Goal: Task Accomplishment & Management: Manage account settings

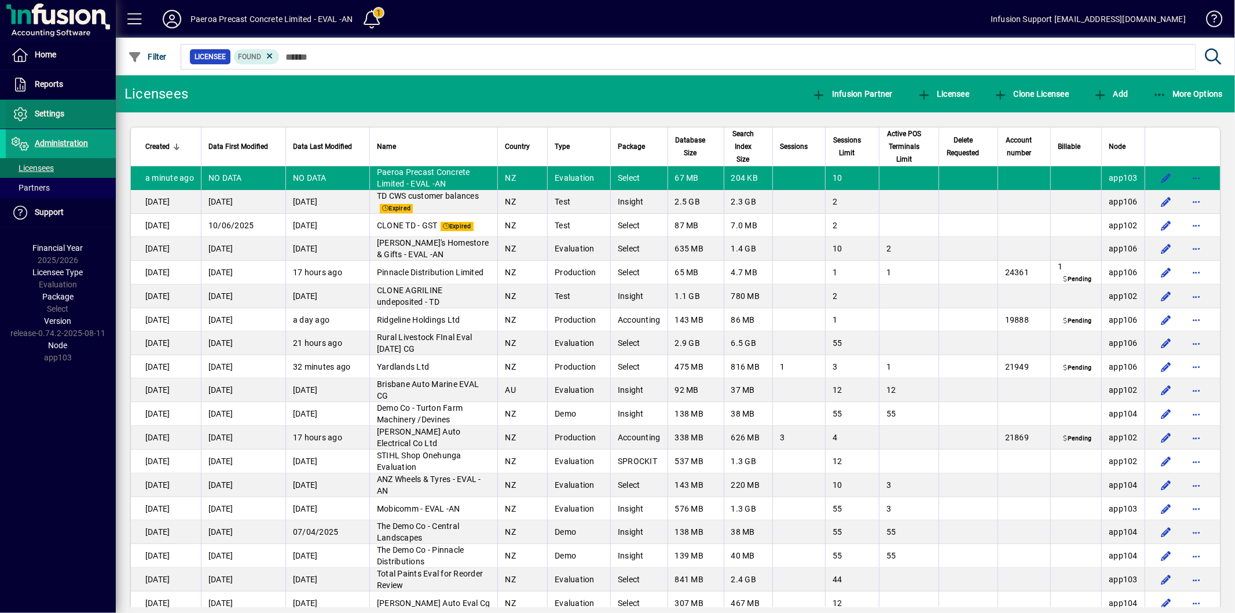
click at [58, 117] on span "Settings" at bounding box center [50, 113] width 30 height 9
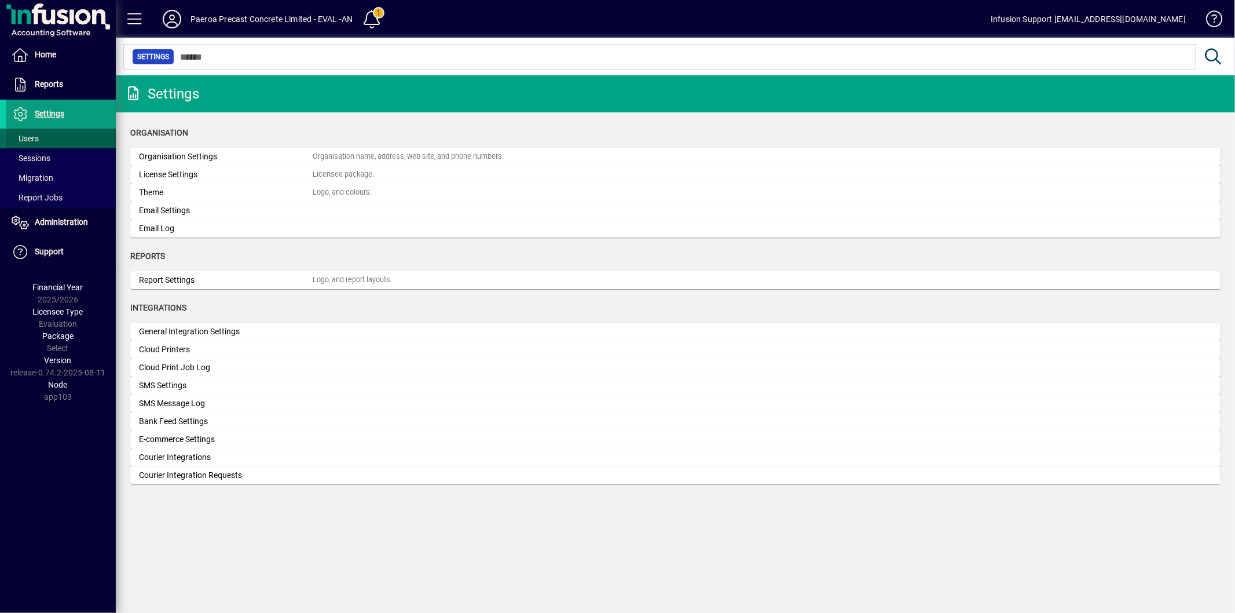
click at [37, 137] on span "Users" at bounding box center [25, 138] width 27 height 9
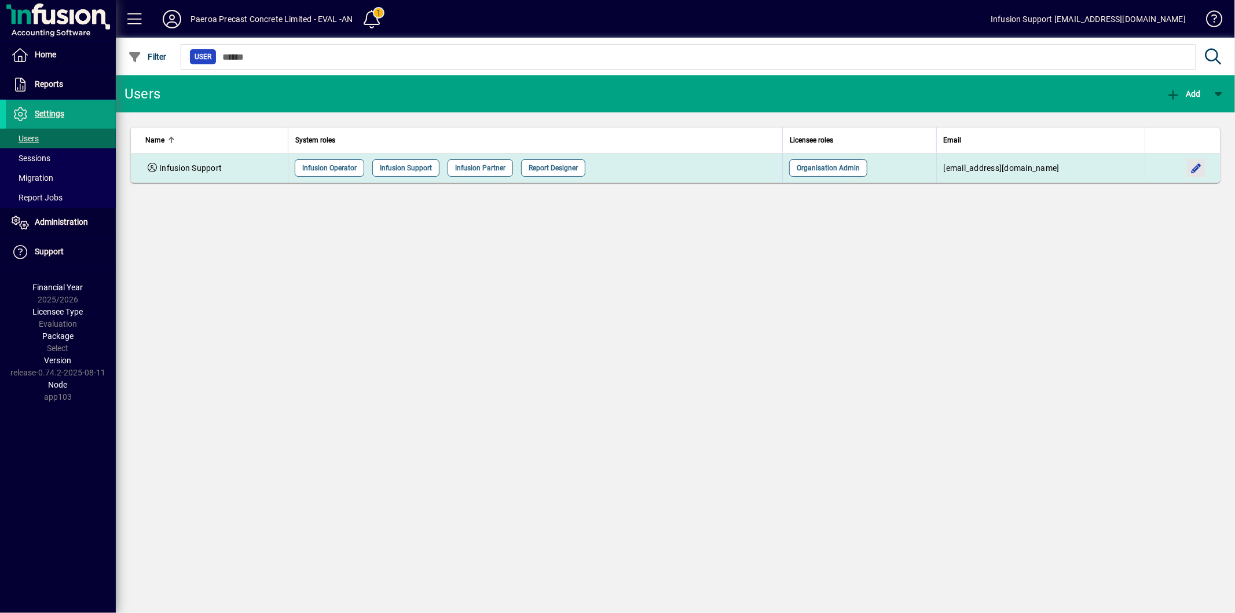
click at [1205, 167] on span "button" at bounding box center [1197, 168] width 28 height 28
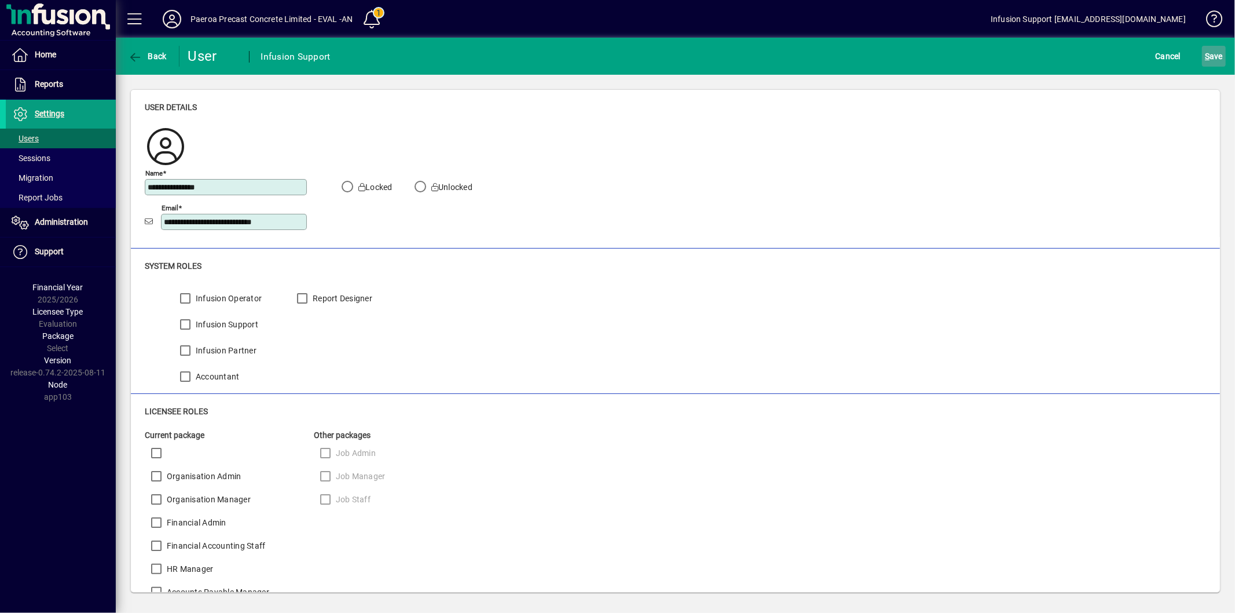
click at [1207, 56] on span "S" at bounding box center [1207, 56] width 5 height 9
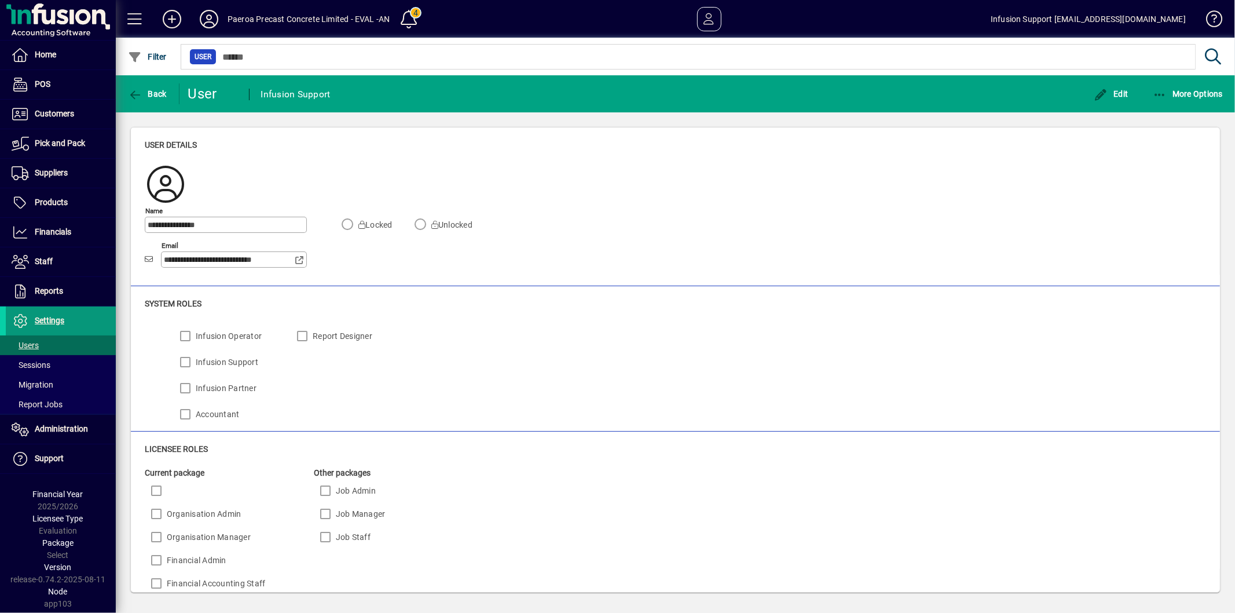
click at [45, 319] on span "Settings" at bounding box center [50, 320] width 30 height 9
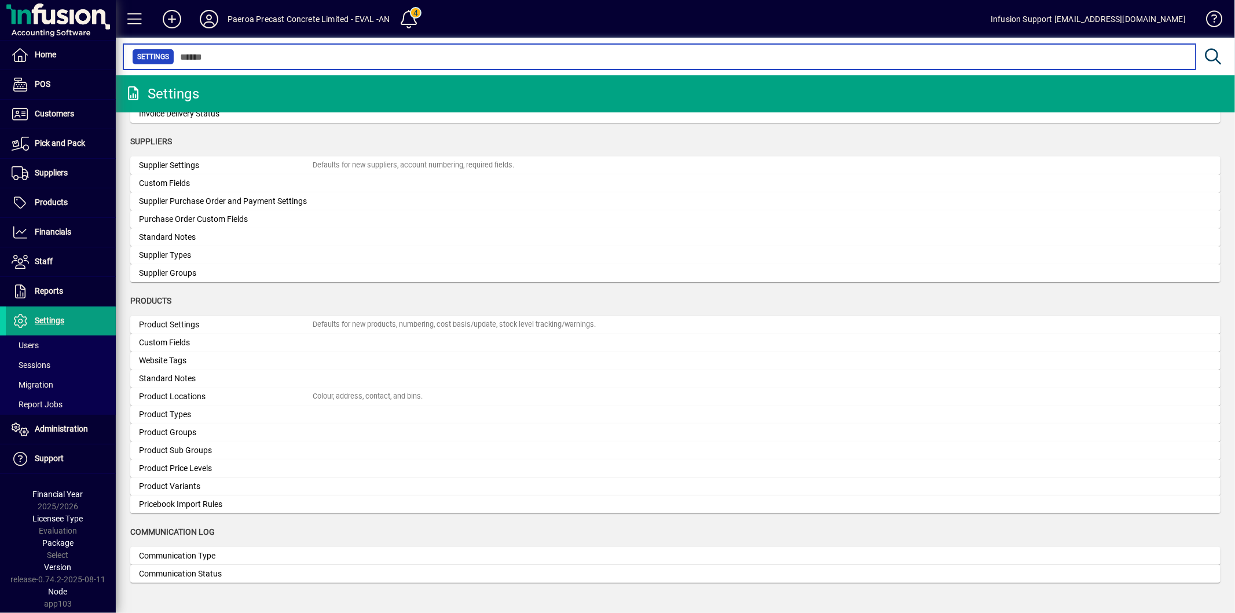
scroll to position [949, 0]
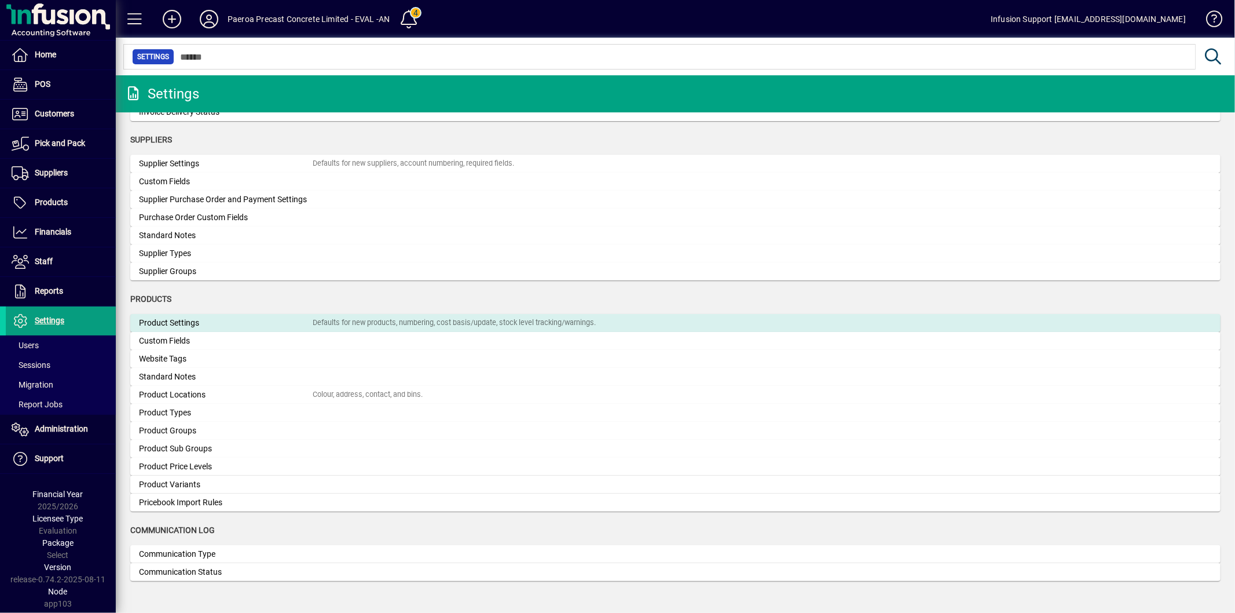
click at [184, 317] on div "Product Settings" at bounding box center [226, 323] width 174 height 12
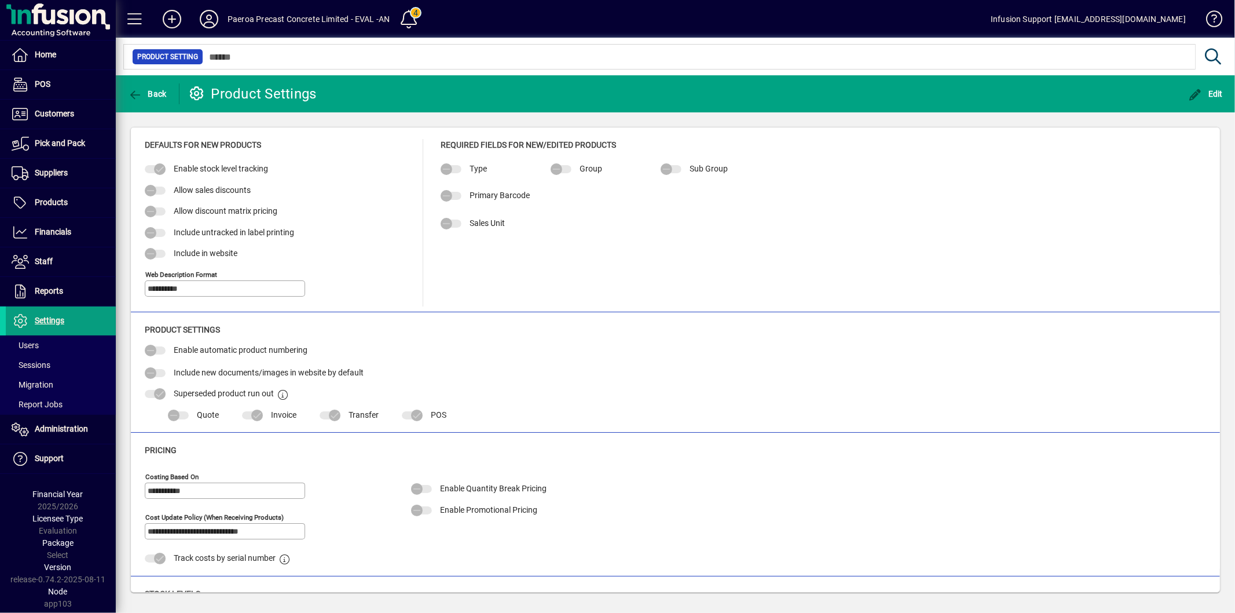
type input "**********"
click at [1202, 90] on icon "button" at bounding box center [1196, 95] width 14 height 12
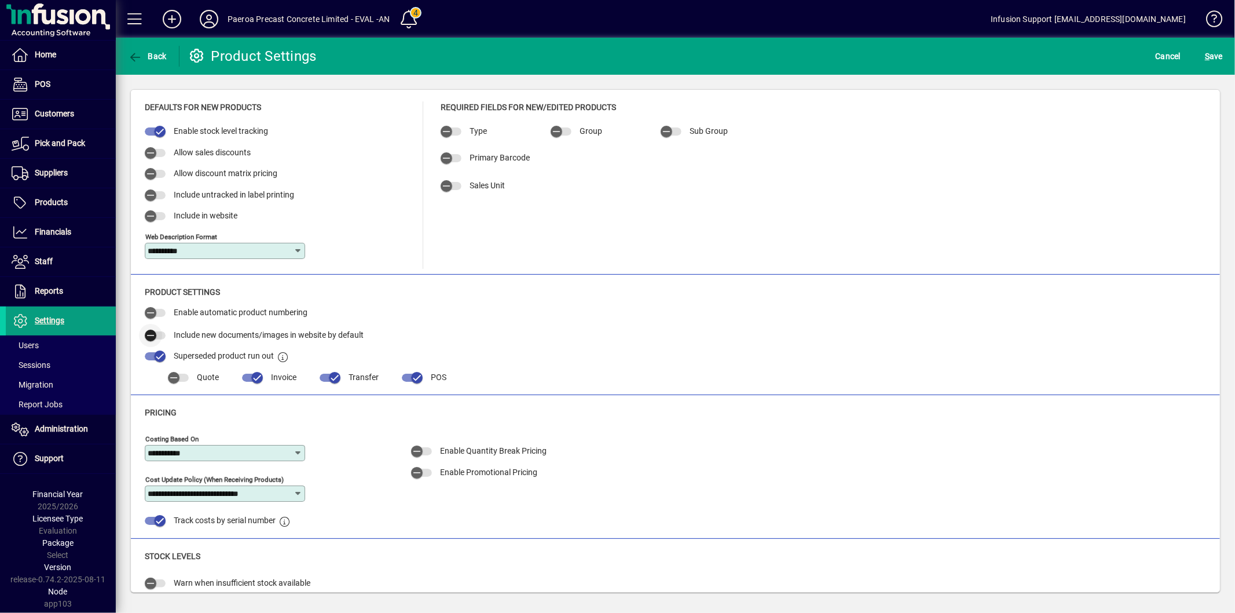
click at [158, 332] on span "button" at bounding box center [150, 335] width 23 height 23
click at [1203, 50] on span "submit" at bounding box center [1214, 56] width 24 height 28
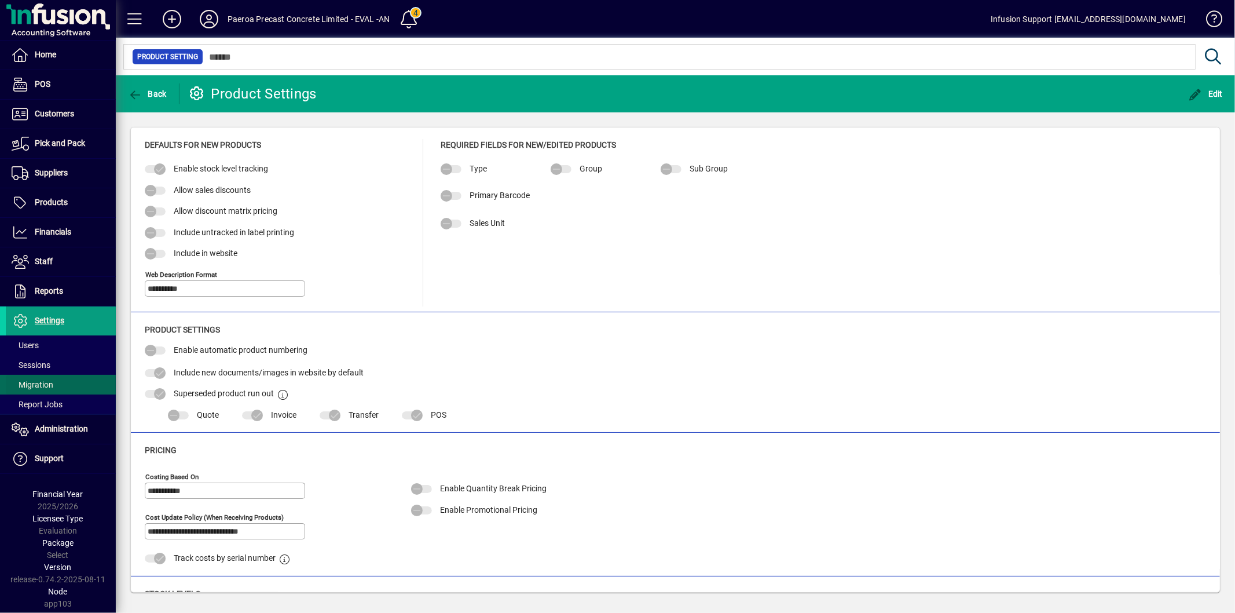
click at [34, 384] on span "Migration" at bounding box center [33, 384] width 42 height 9
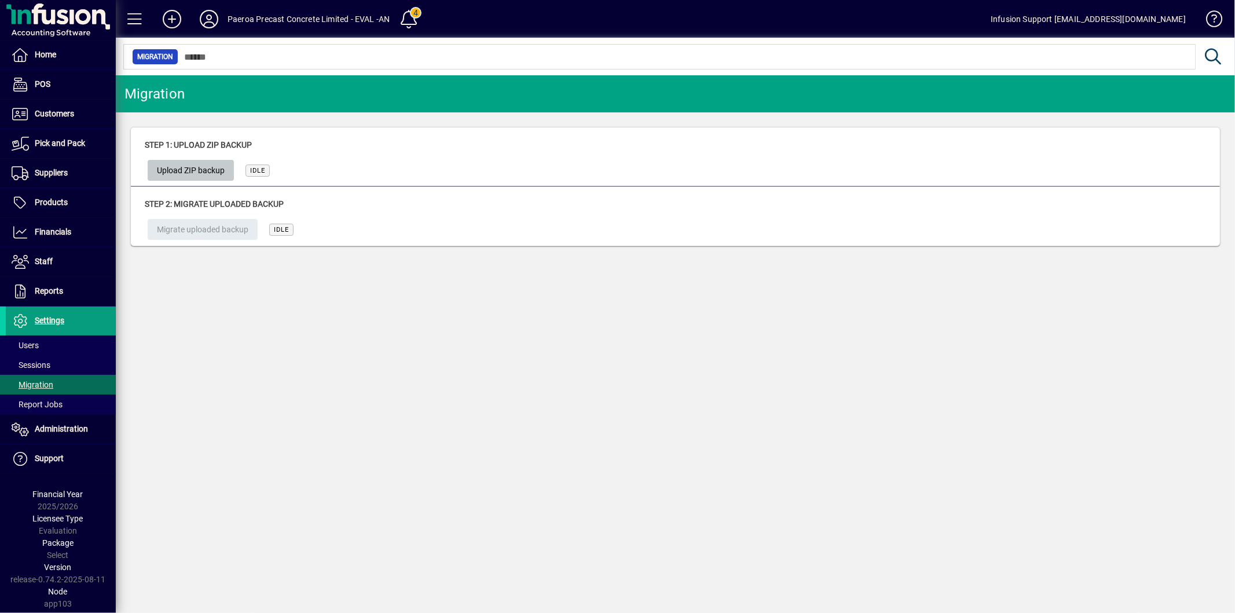
click at [206, 174] on span "Upload ZIP backup" at bounding box center [191, 170] width 68 height 19
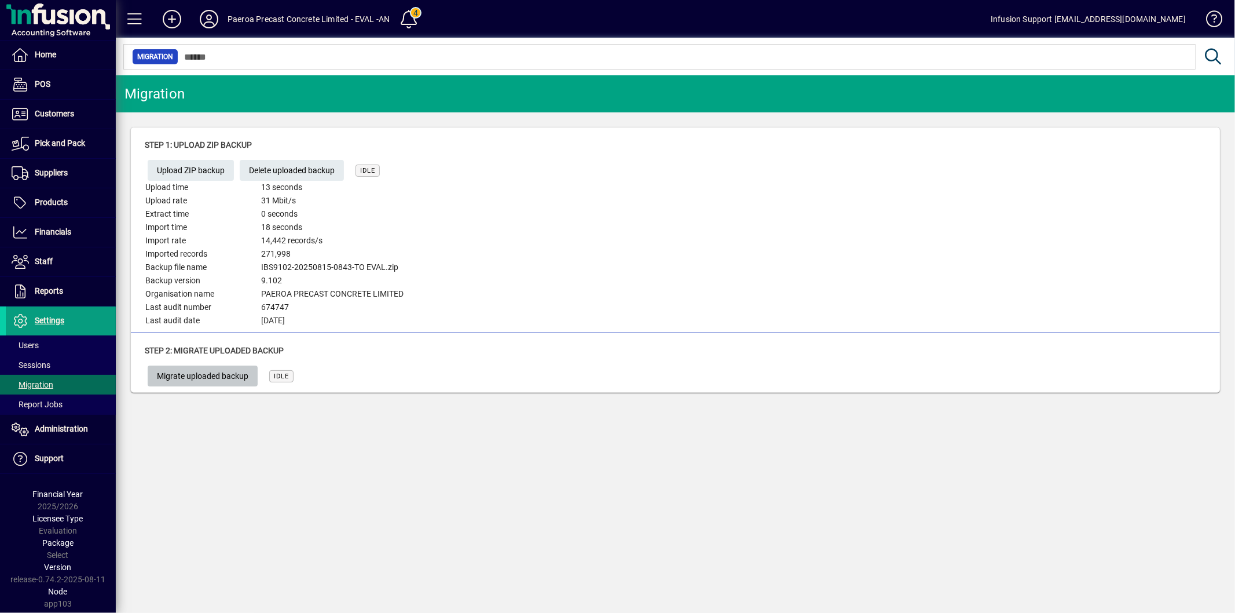
click at [230, 379] on span "Migrate uploaded backup" at bounding box center [203, 376] width 92 height 19
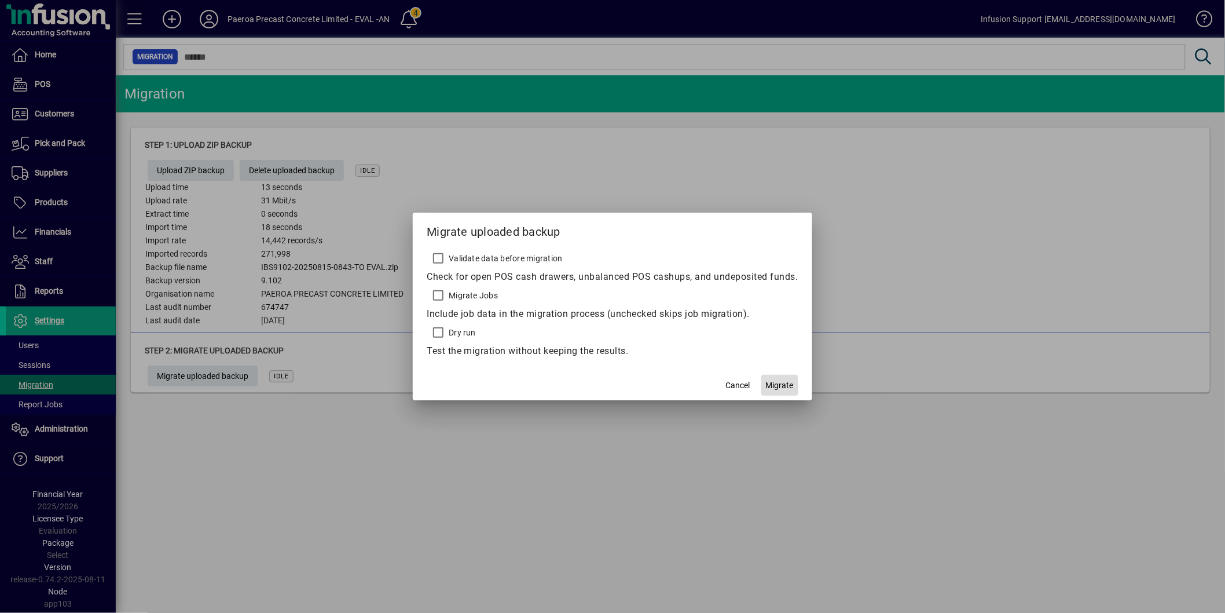
click at [780, 379] on span "Migrate" at bounding box center [780, 385] width 28 height 12
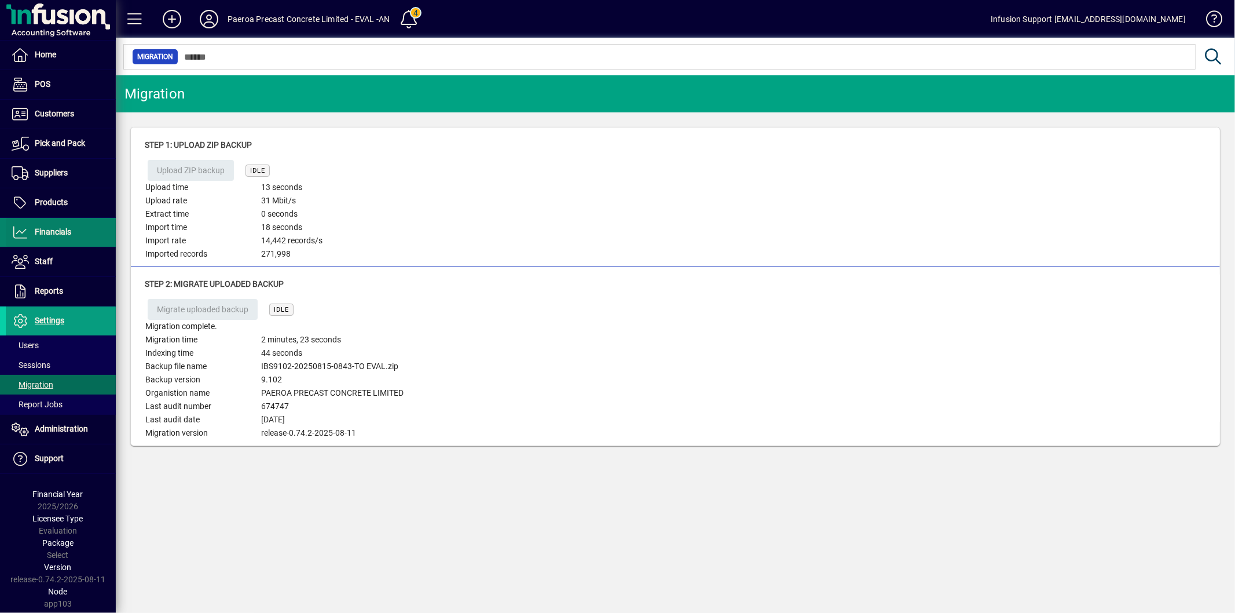
click at [83, 224] on span at bounding box center [61, 232] width 110 height 28
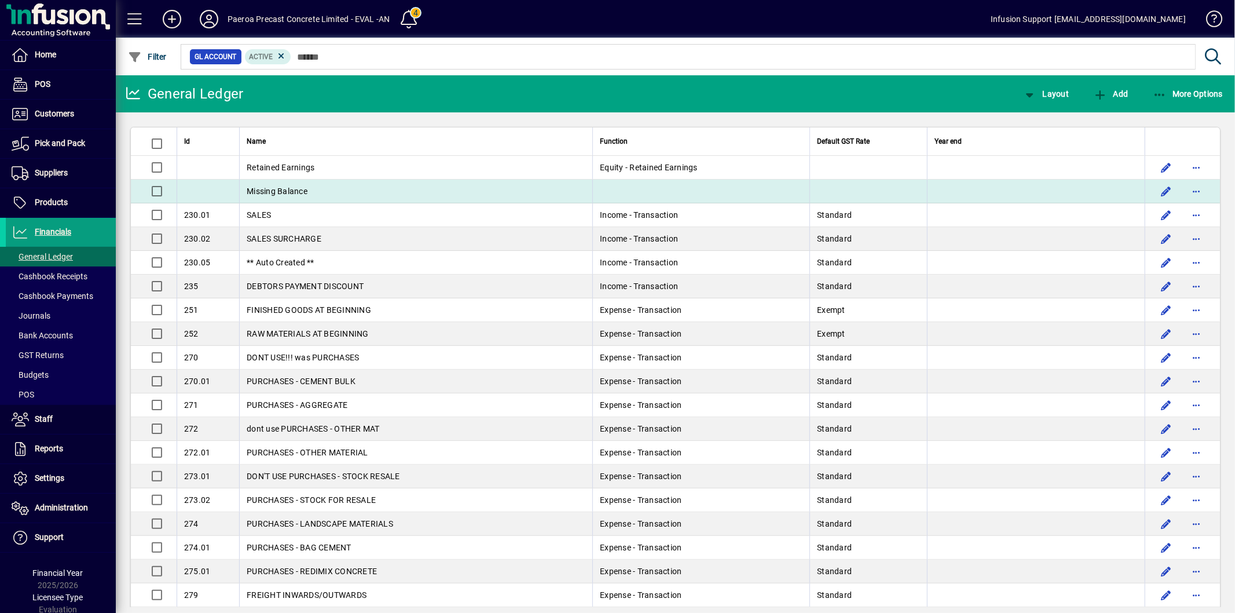
click at [335, 194] on td "Missing Balance" at bounding box center [415, 192] width 353 height 24
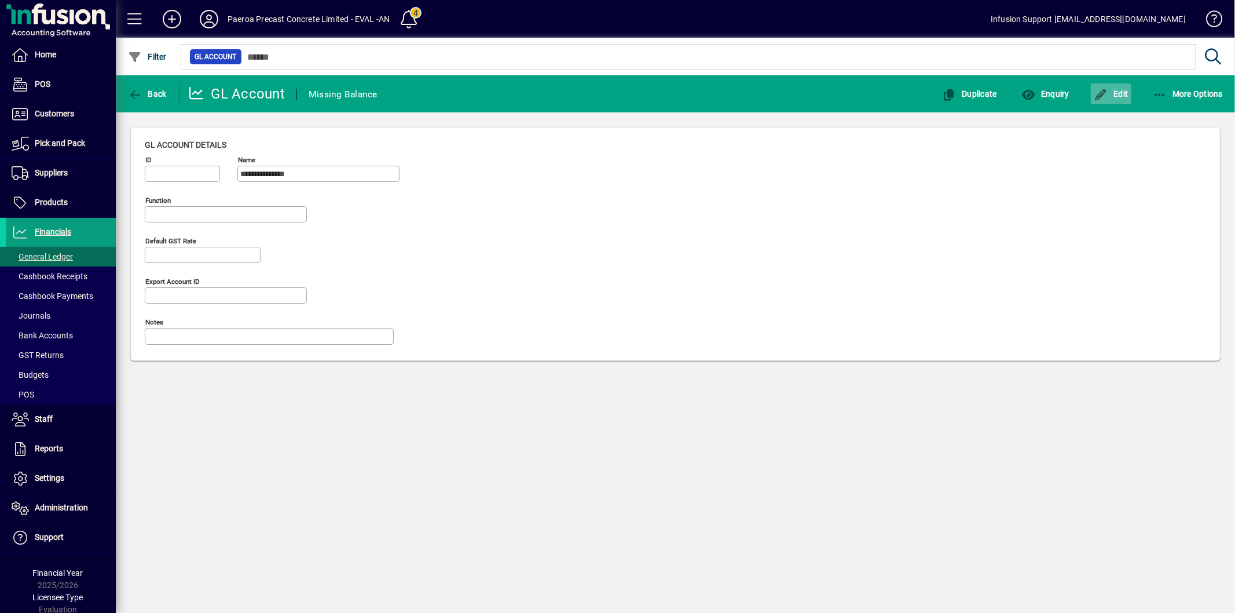
click at [1110, 90] on span "Edit" at bounding box center [1111, 93] width 35 height 9
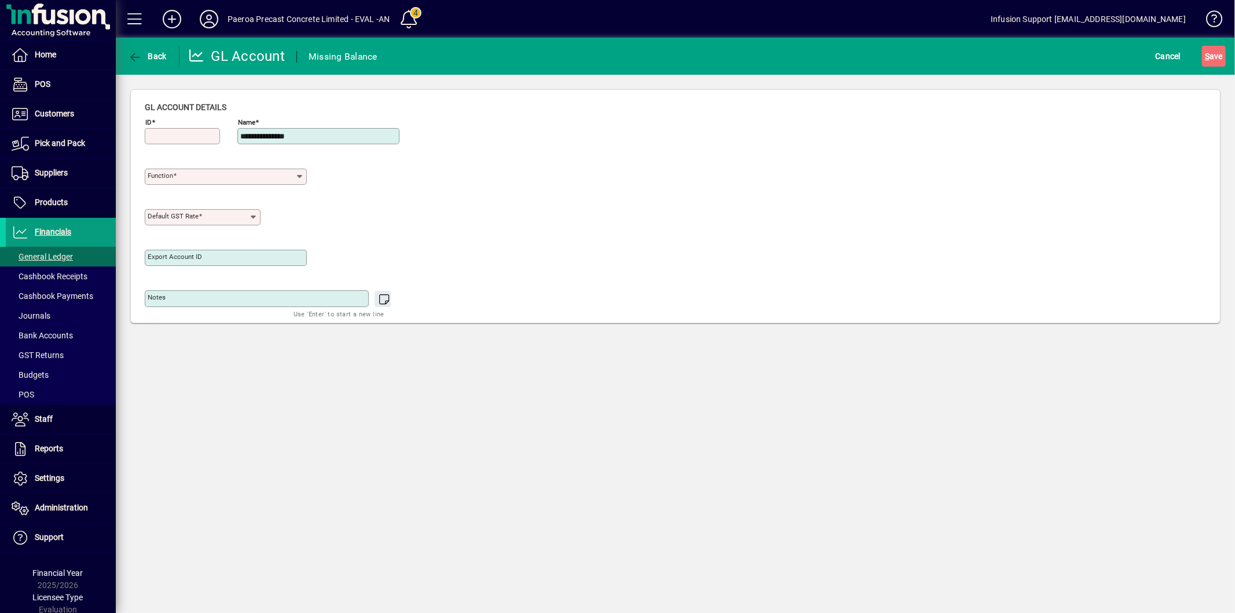
click at [174, 138] on input "ID" at bounding box center [184, 135] width 72 height 9
type input "****"
click at [182, 173] on input "Function" at bounding box center [222, 176] width 148 height 9
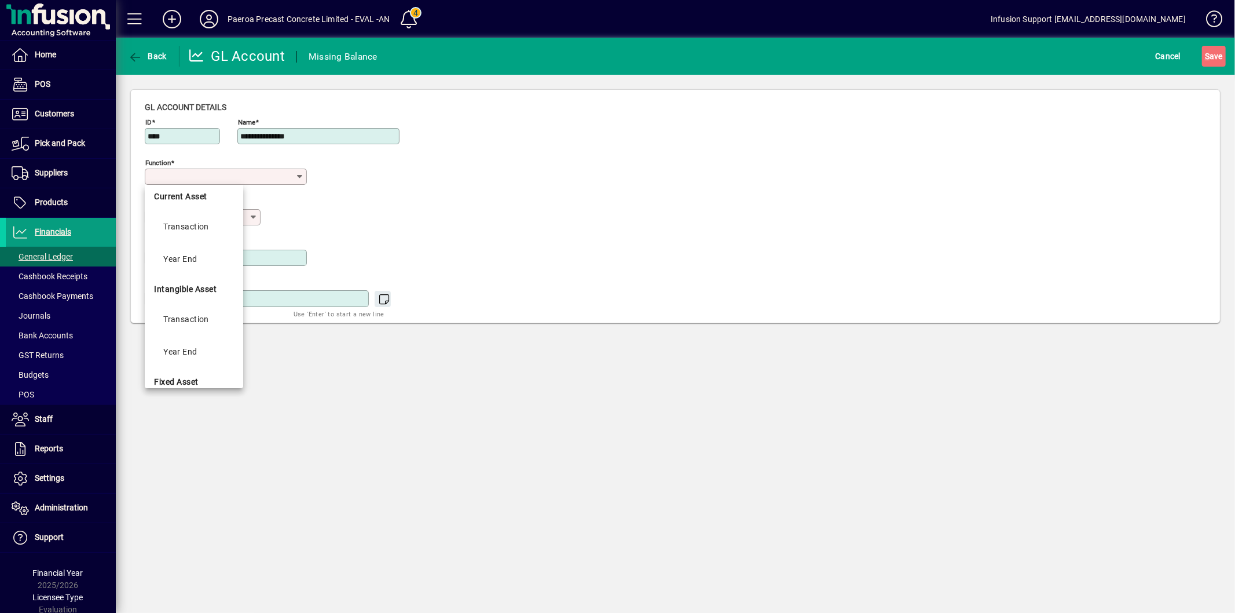
scroll to position [612, 0]
click at [204, 265] on div "Transaction" at bounding box center [186, 270] width 46 height 14
type input "**********"
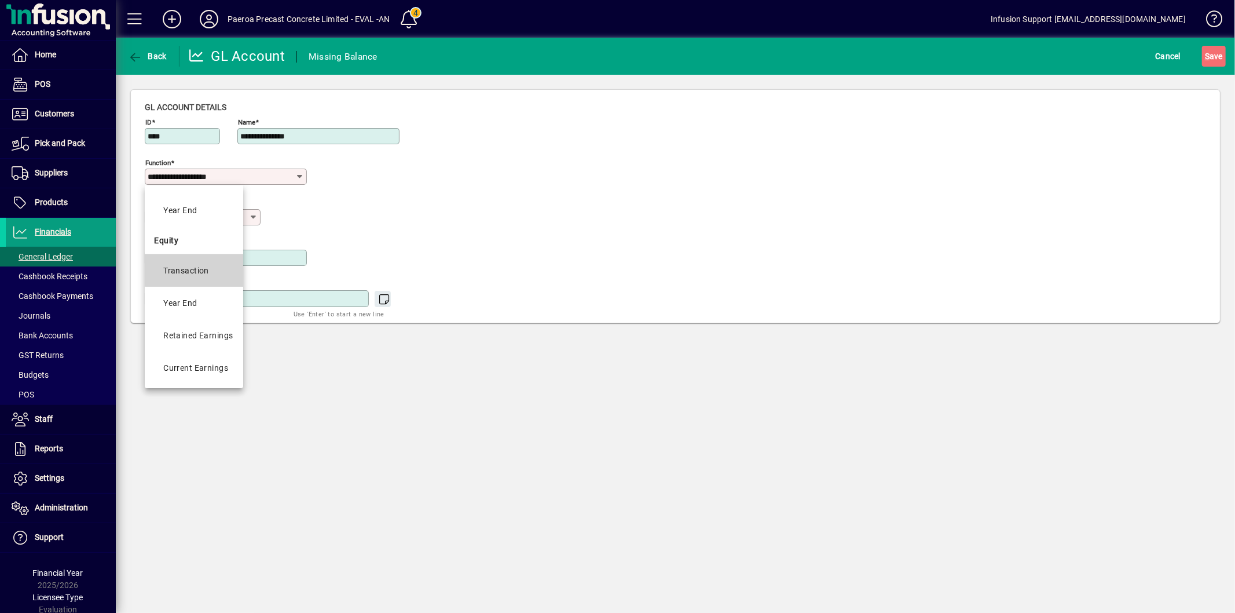
type input "**********"
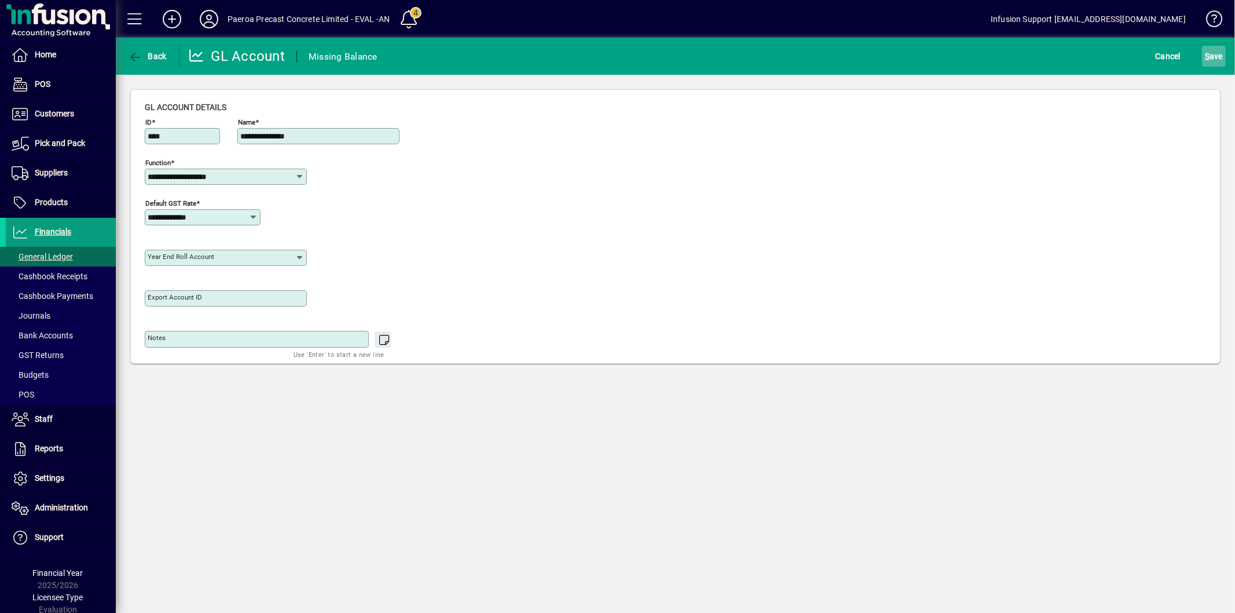
click at [1210, 60] on span "S ave" at bounding box center [1214, 56] width 18 height 19
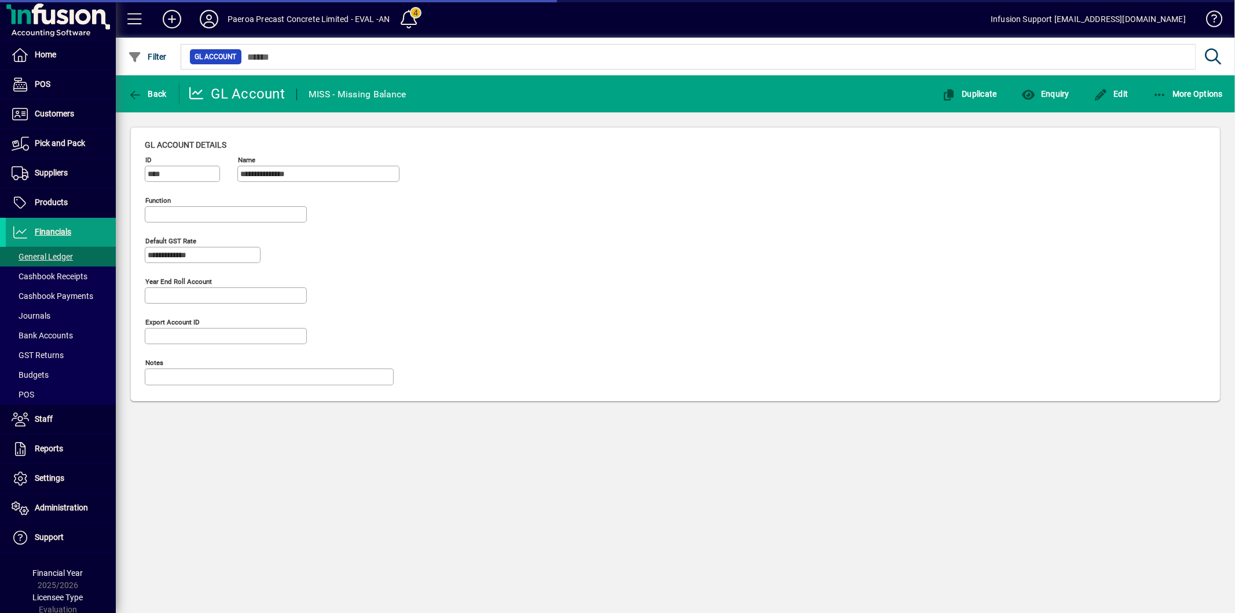
type input "**********"
click at [147, 95] on span "Back" at bounding box center [147, 93] width 39 height 9
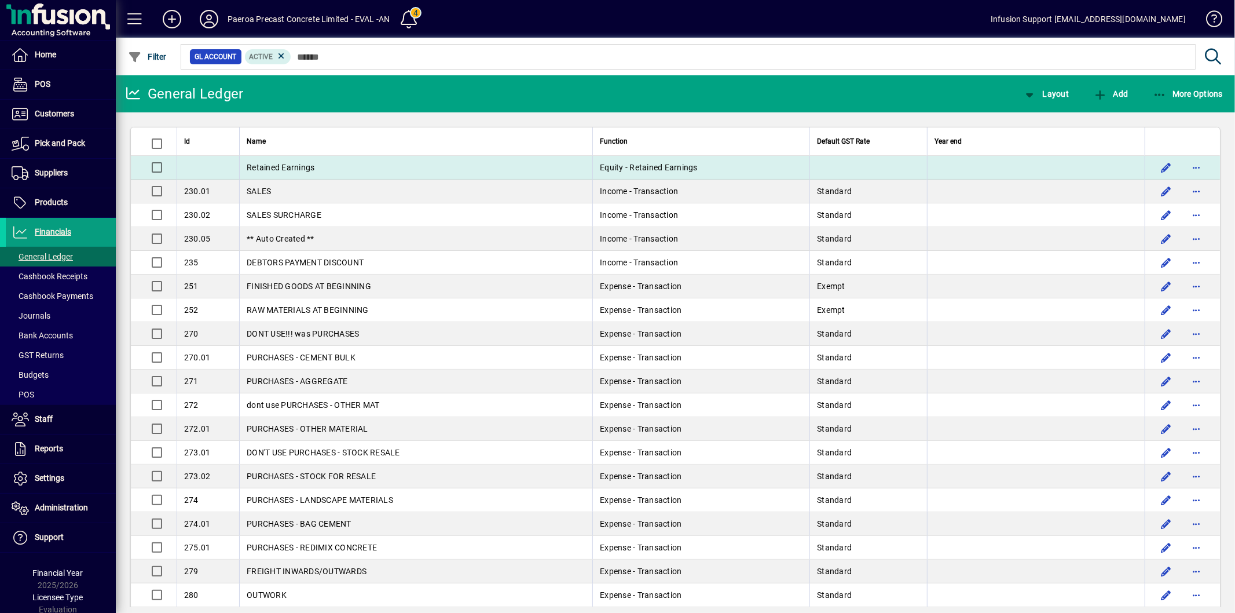
click at [365, 166] on td "Retained Earnings" at bounding box center [415, 168] width 353 height 24
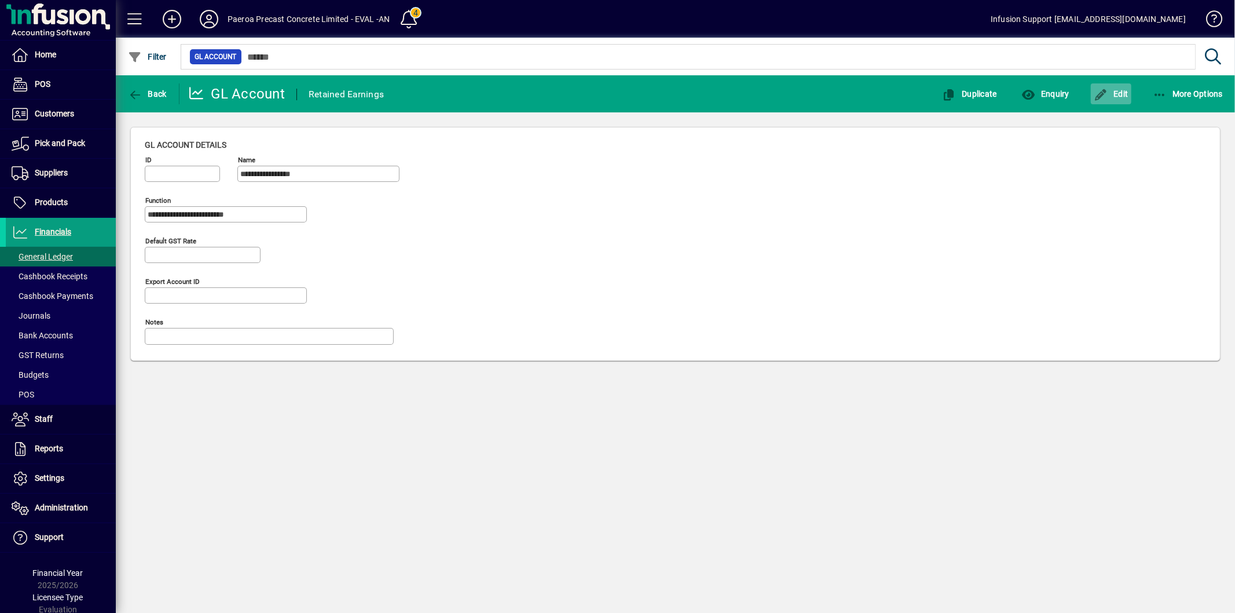
click at [1112, 90] on span "Edit" at bounding box center [1111, 93] width 35 height 9
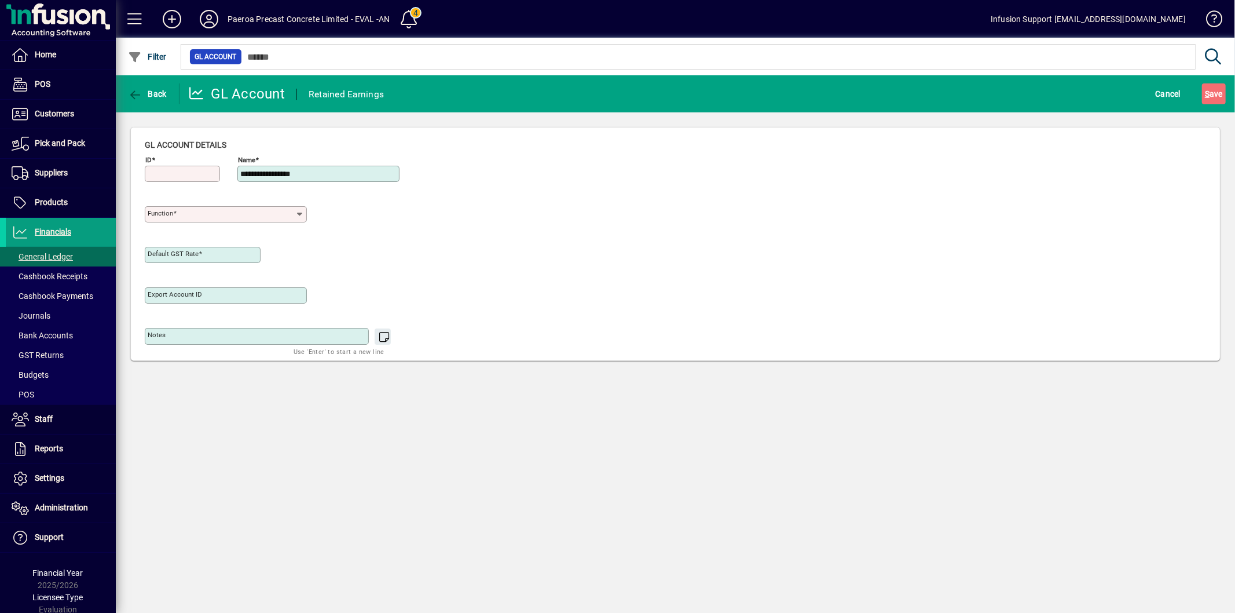
type input "**********"
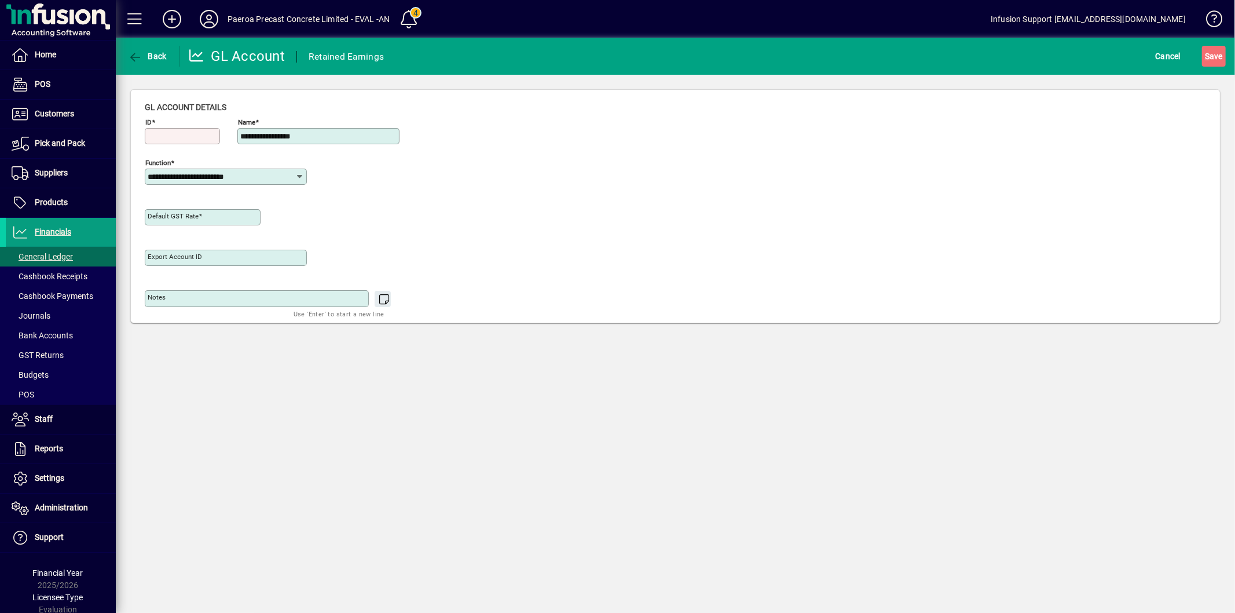
click at [180, 137] on input "ID" at bounding box center [184, 135] width 72 height 9
type input "****"
click at [238, 174] on input "**********" at bounding box center [222, 176] width 148 height 9
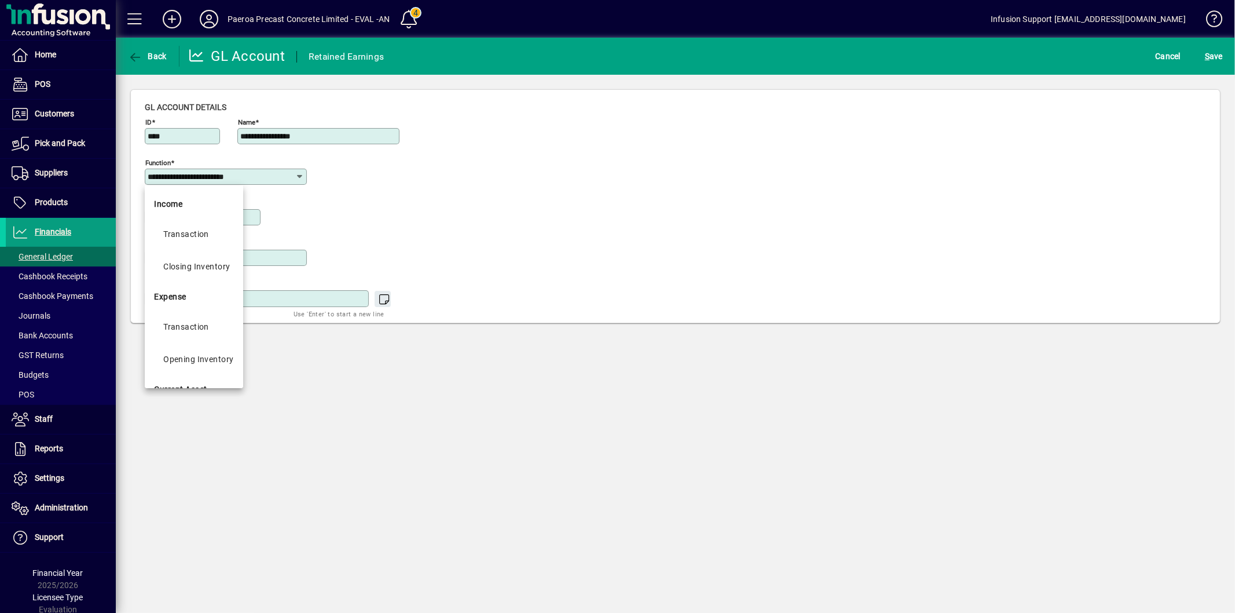
drag, startPoint x: 210, startPoint y: 245, endPoint x: 219, endPoint y: 232, distance: 15.4
click at [211, 243] on mat-option "Transaction" at bounding box center [194, 234] width 98 height 32
type input "**********"
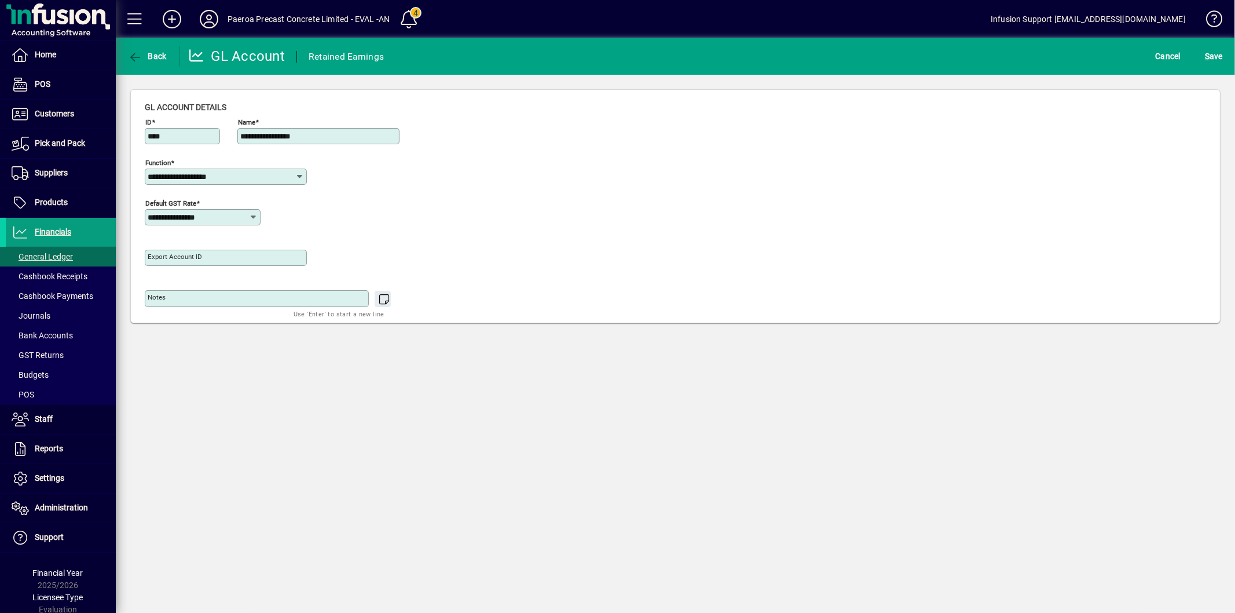
click at [272, 178] on input "**********" at bounding box center [222, 176] width 148 height 9
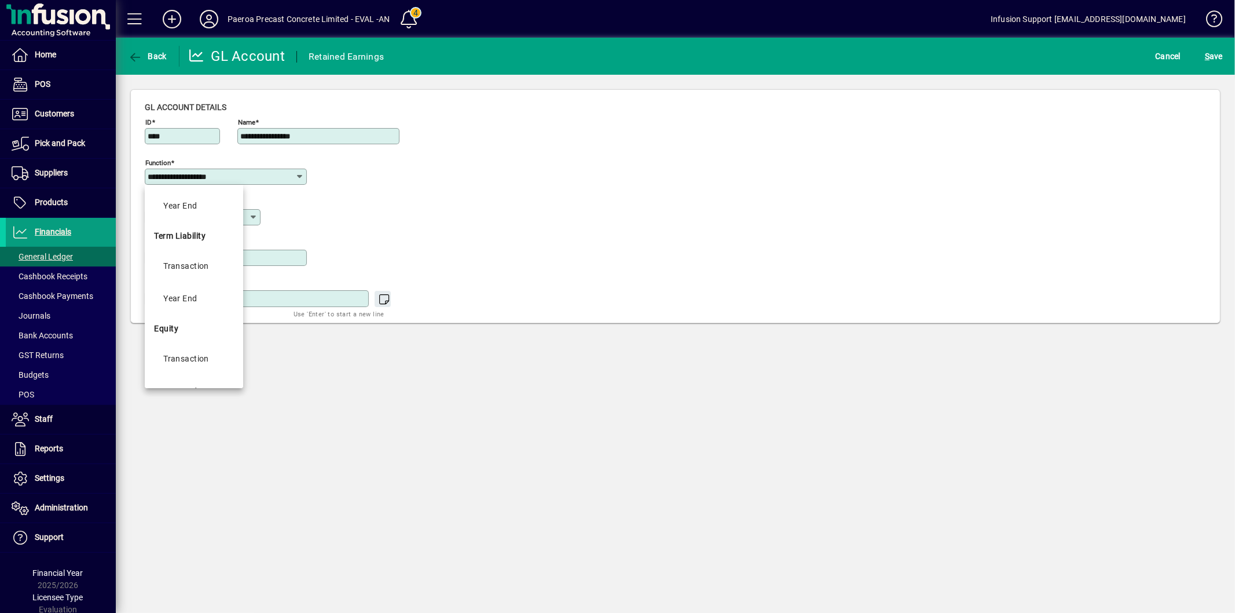
scroll to position [612, 0]
click at [216, 331] on div "Retained Earnings" at bounding box center [197, 335] width 69 height 14
type input "**********"
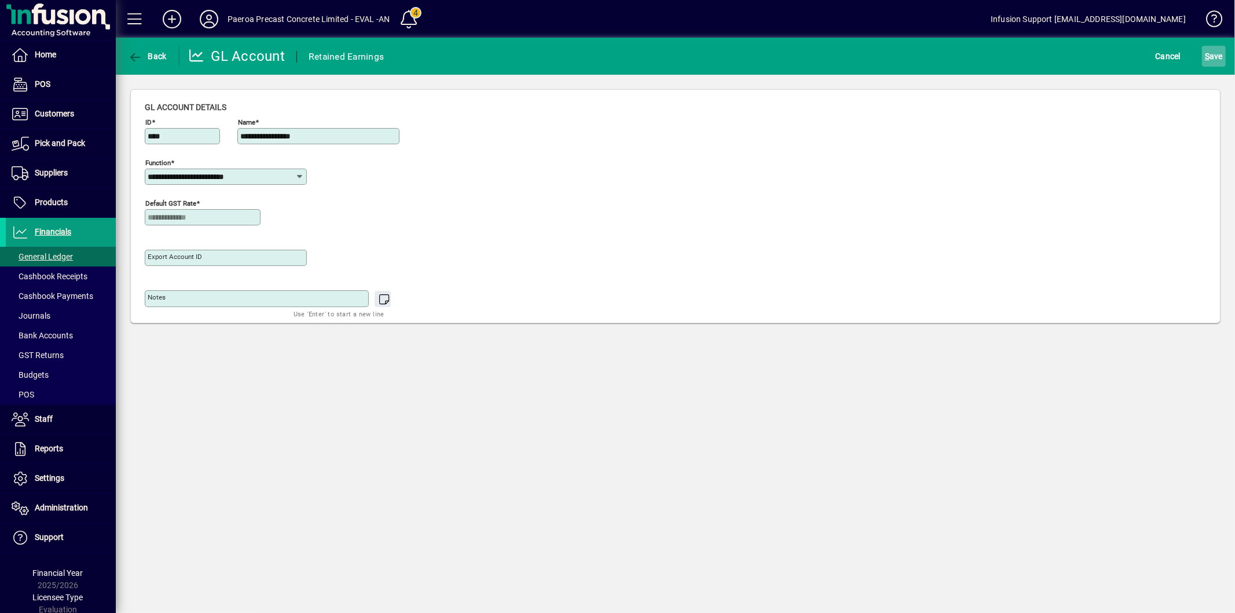
click at [1207, 47] on span "S ave" at bounding box center [1214, 56] width 18 height 19
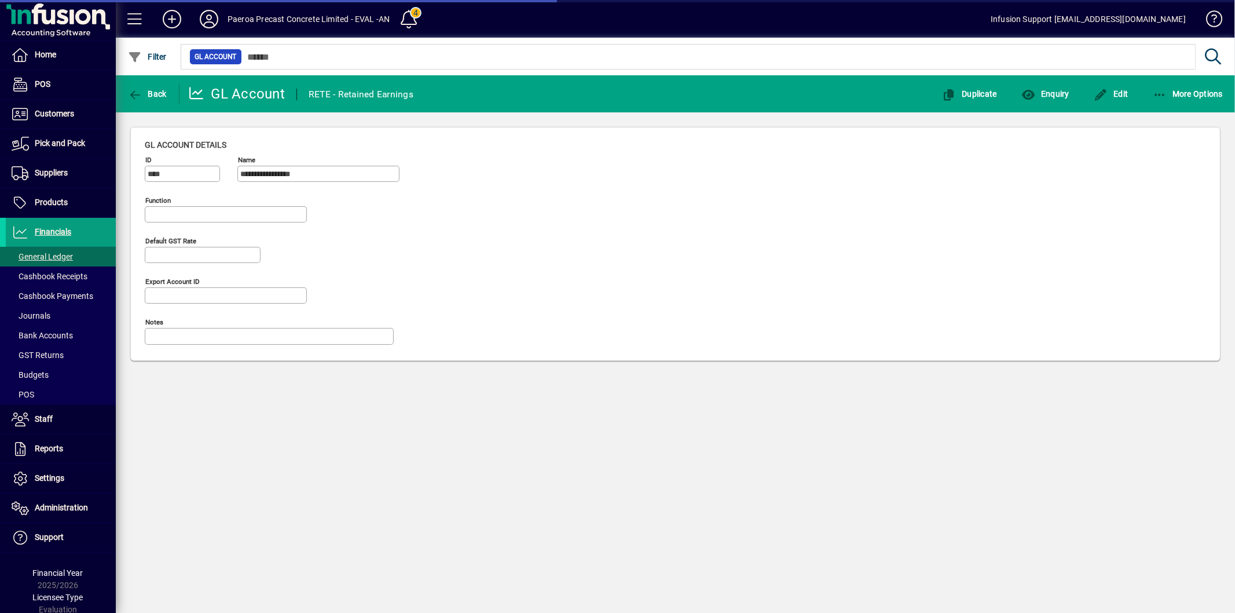
type input "**********"
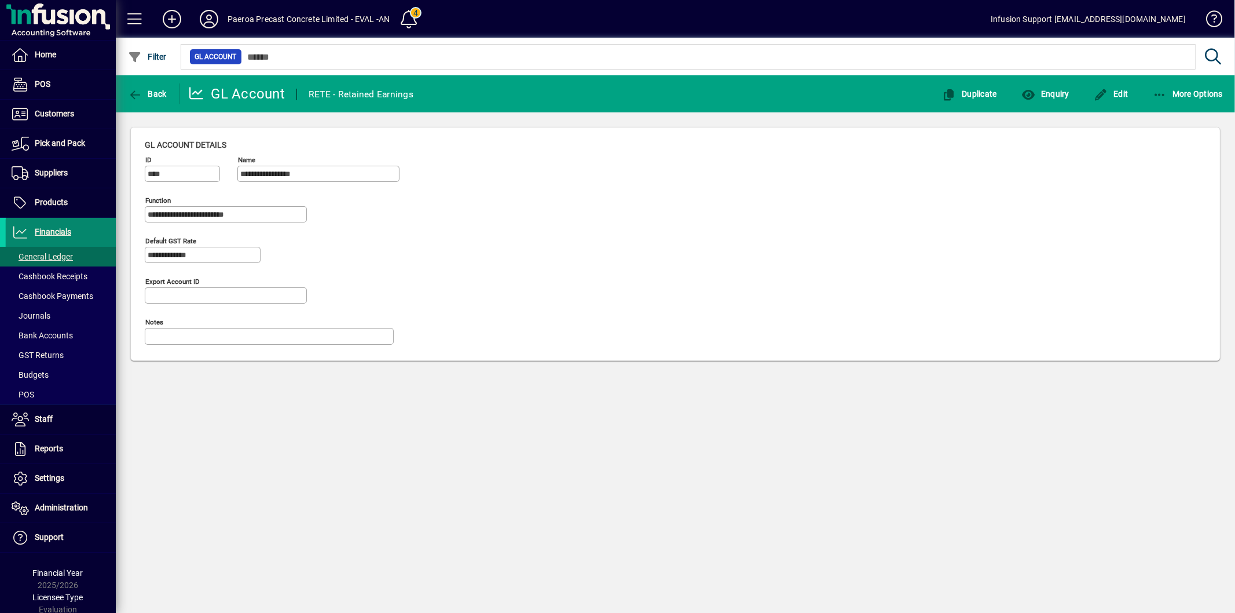
click at [72, 238] on span at bounding box center [61, 232] width 110 height 28
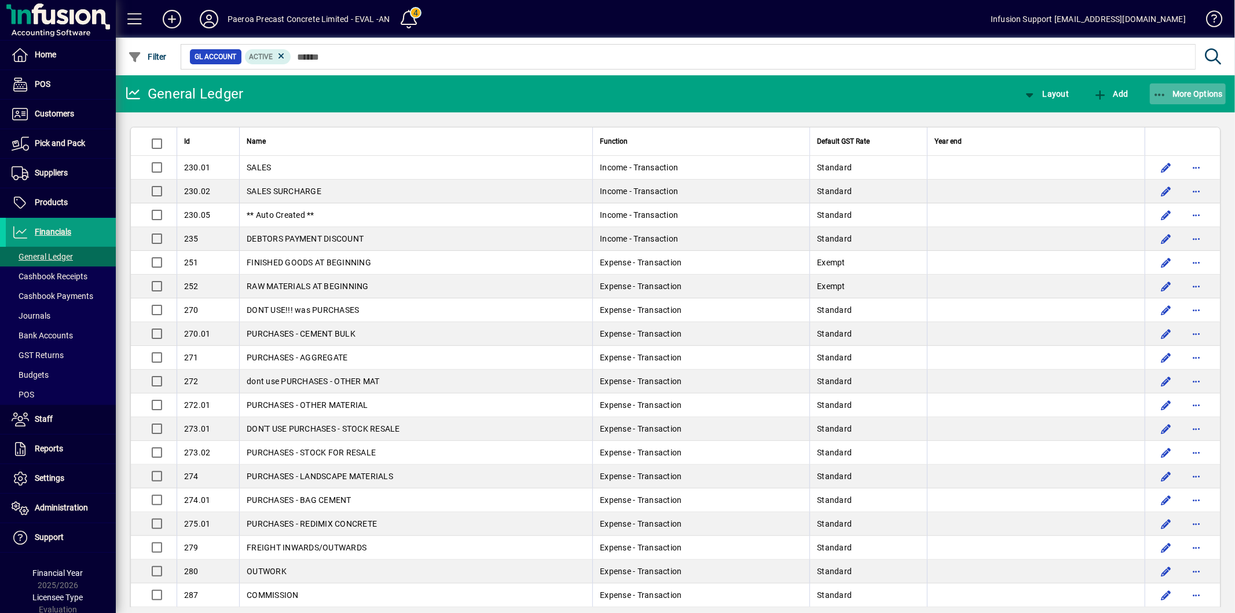
click at [1185, 90] on span "More Options" at bounding box center [1188, 93] width 71 height 9
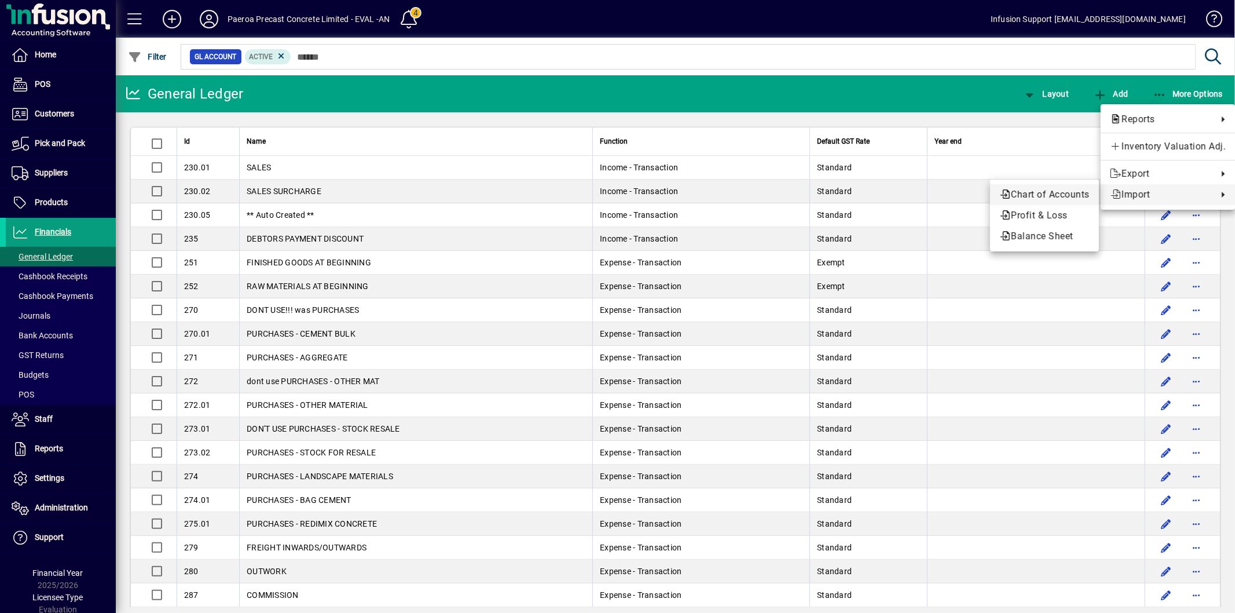
click at [1044, 197] on span "Chart of Accounts" at bounding box center [1045, 195] width 90 height 14
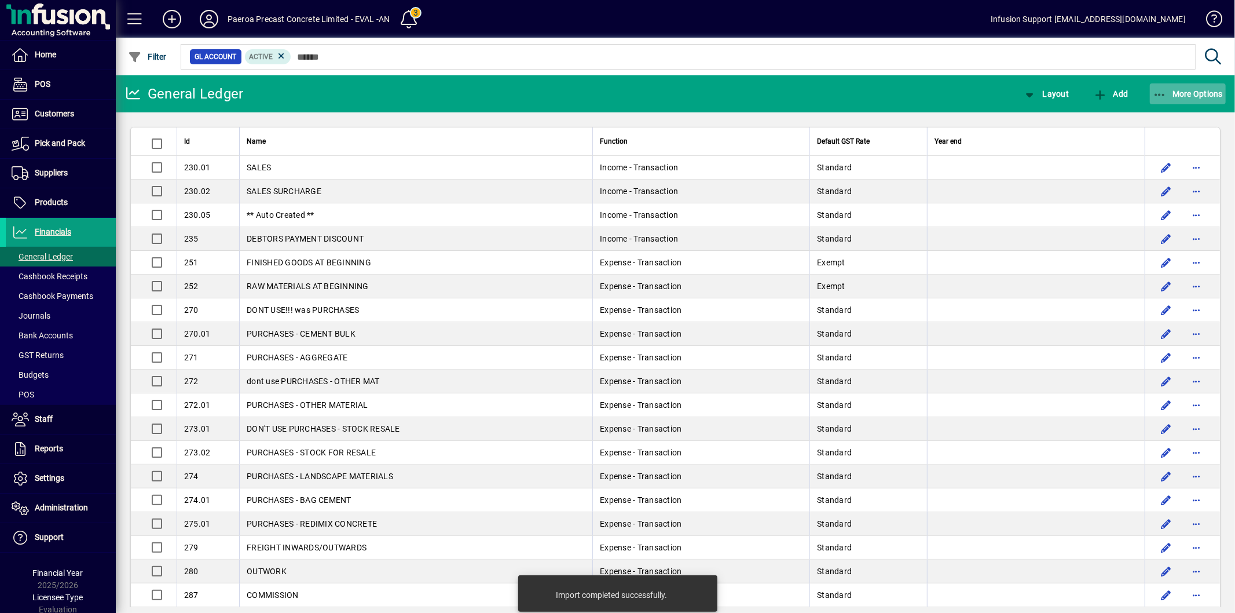
click at [1168, 90] on span "More Options" at bounding box center [1188, 93] width 71 height 9
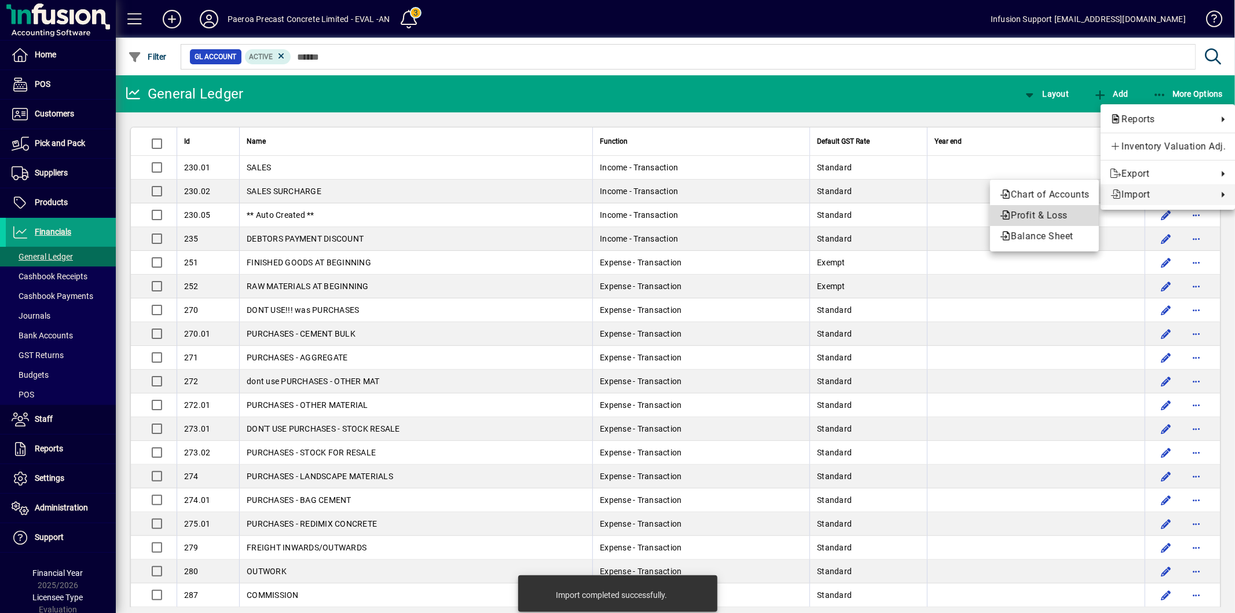
click at [1075, 217] on span "Profit & Loss" at bounding box center [1045, 215] width 90 height 14
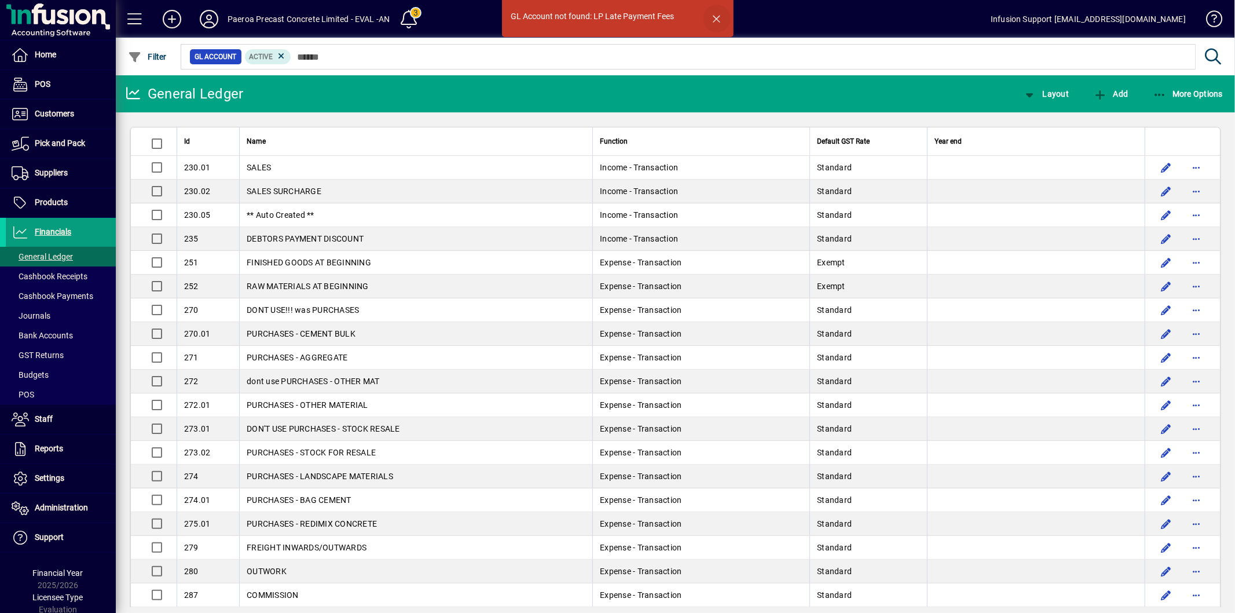
click at [716, 15] on span "button" at bounding box center [717, 19] width 28 height 28
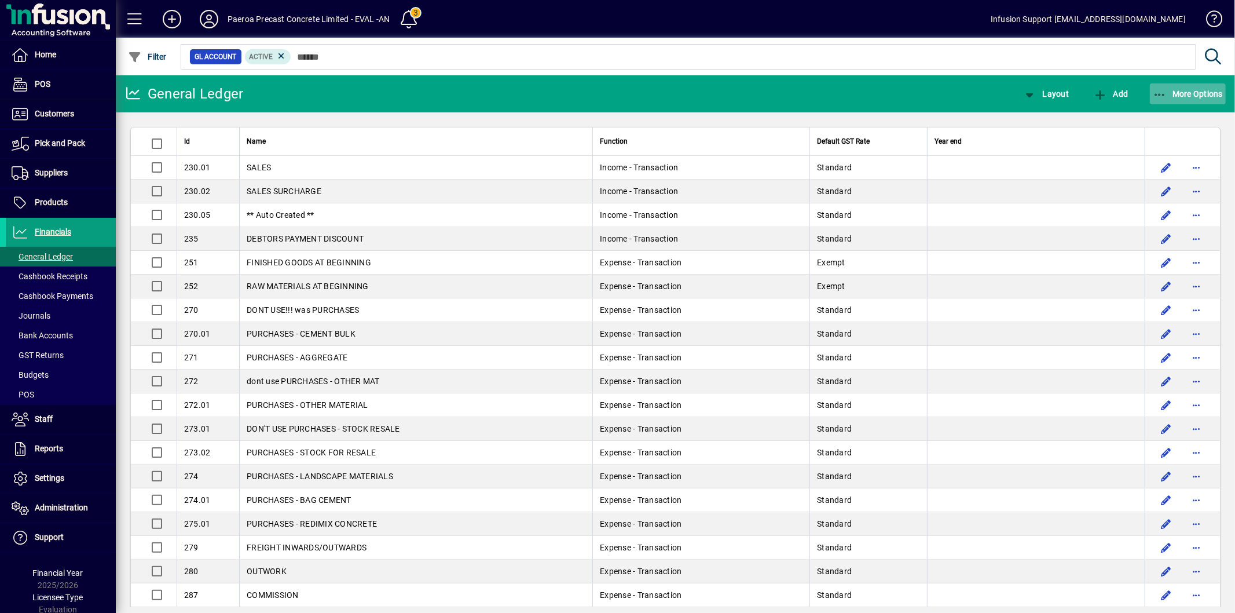
click at [1174, 86] on span "button" at bounding box center [1188, 94] width 76 height 28
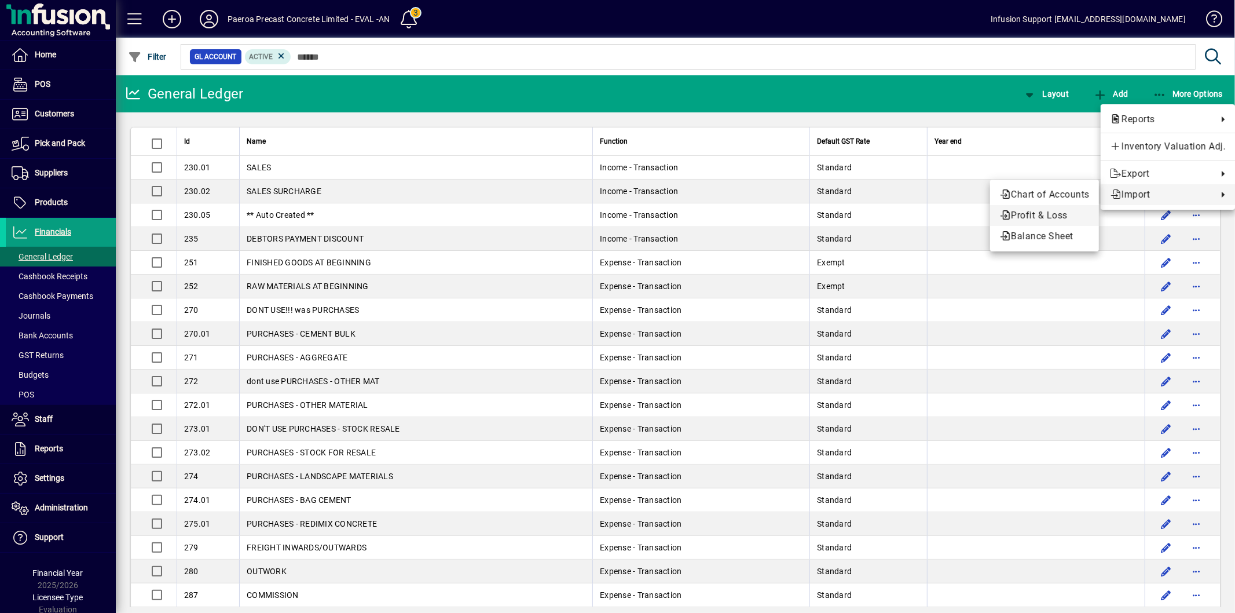
click at [1041, 211] on span "Profit & Loss" at bounding box center [1045, 215] width 90 height 14
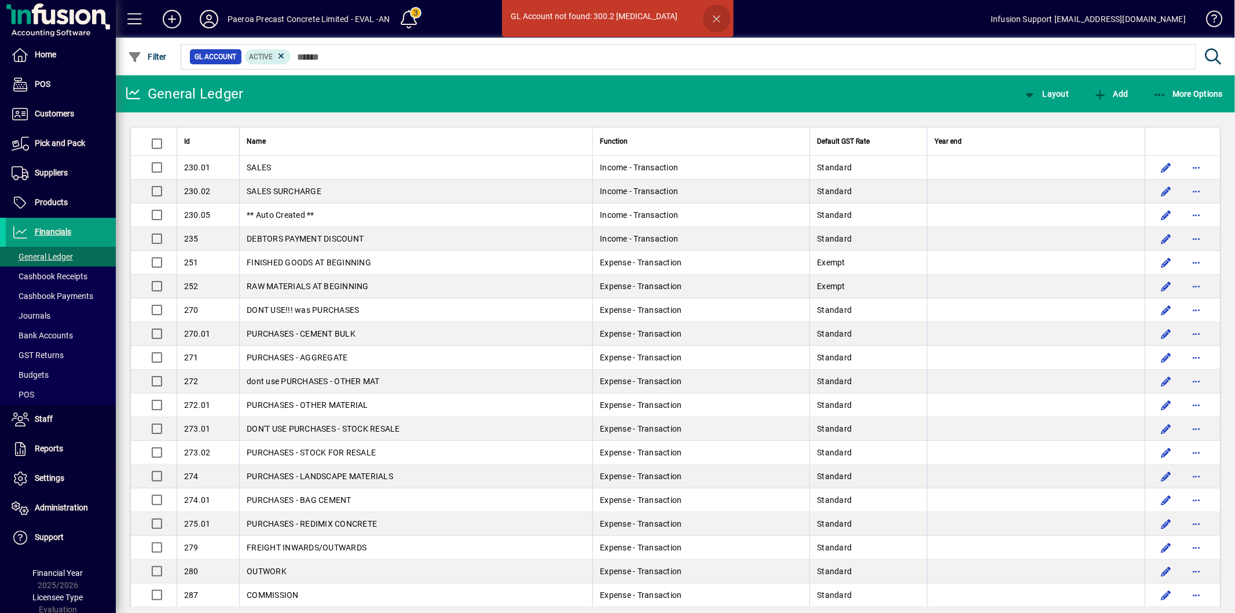
click at [716, 23] on span "button" at bounding box center [717, 19] width 28 height 28
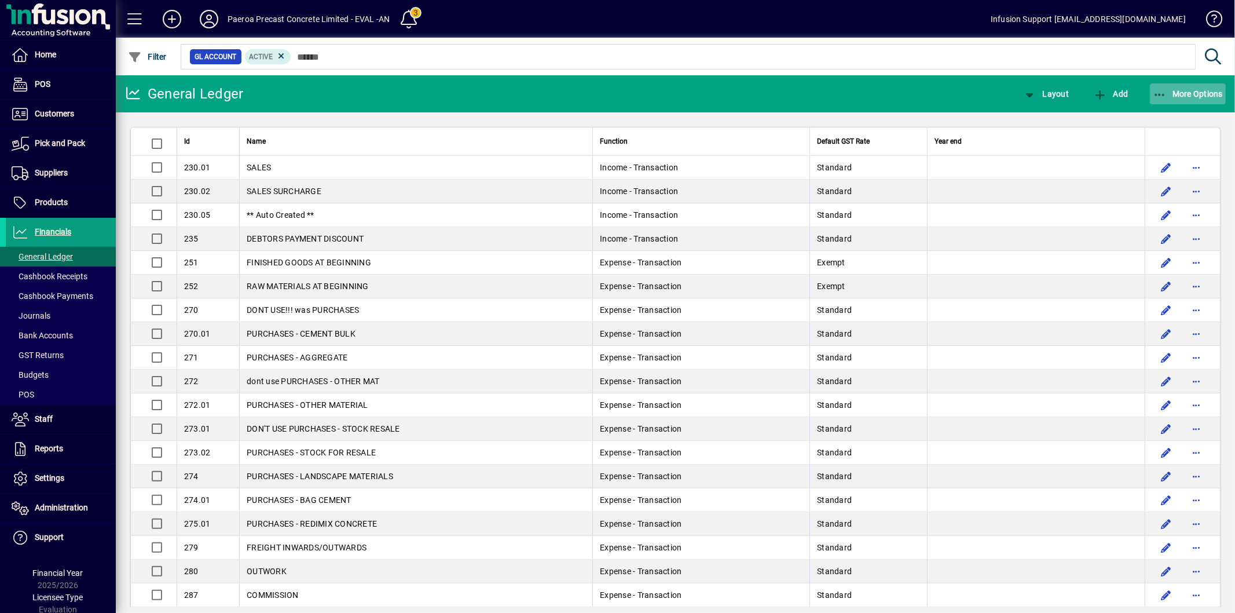
click at [1163, 89] on icon "button" at bounding box center [1160, 95] width 14 height 12
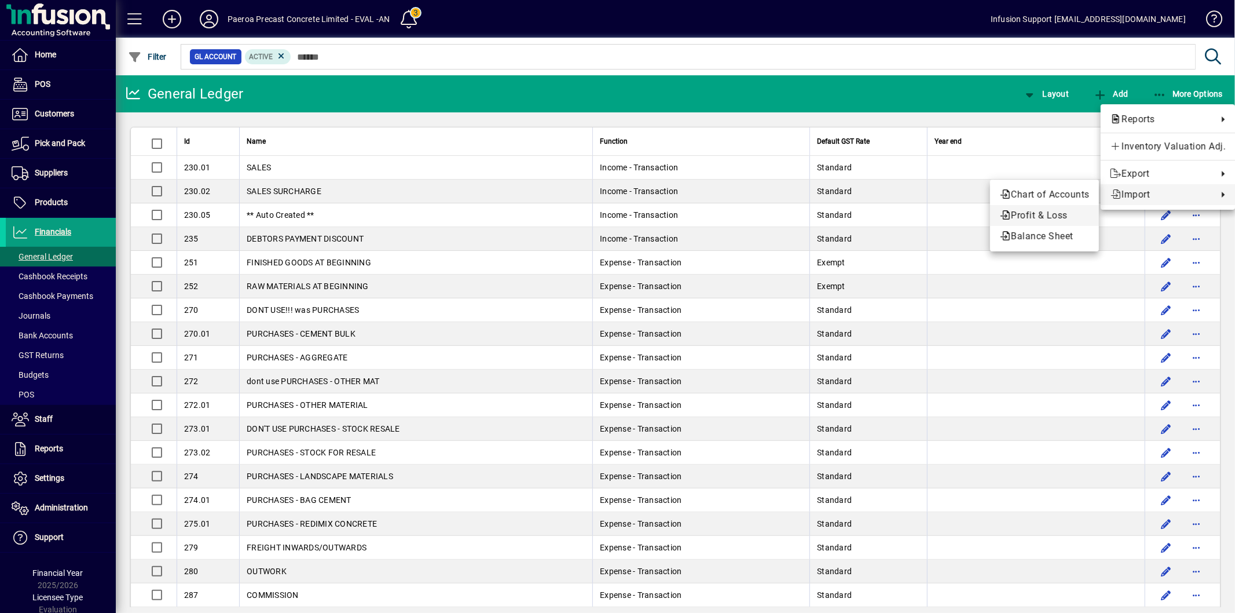
click at [1052, 215] on span "Profit & Loss" at bounding box center [1045, 215] width 90 height 14
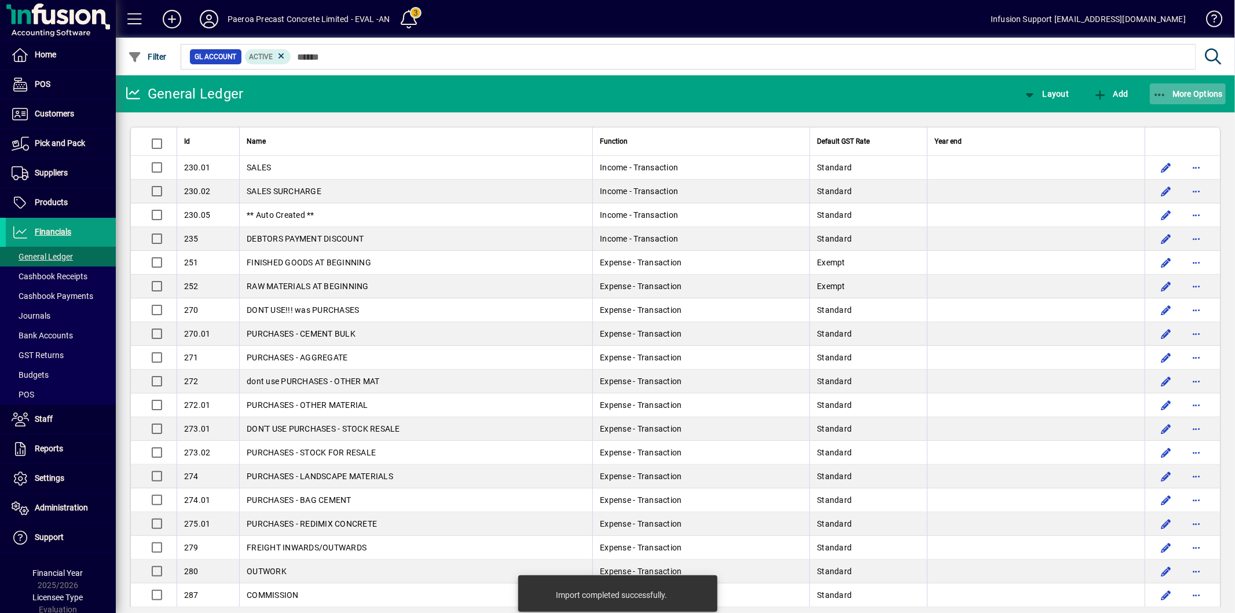
click at [1170, 89] on span "More Options" at bounding box center [1188, 93] width 71 height 9
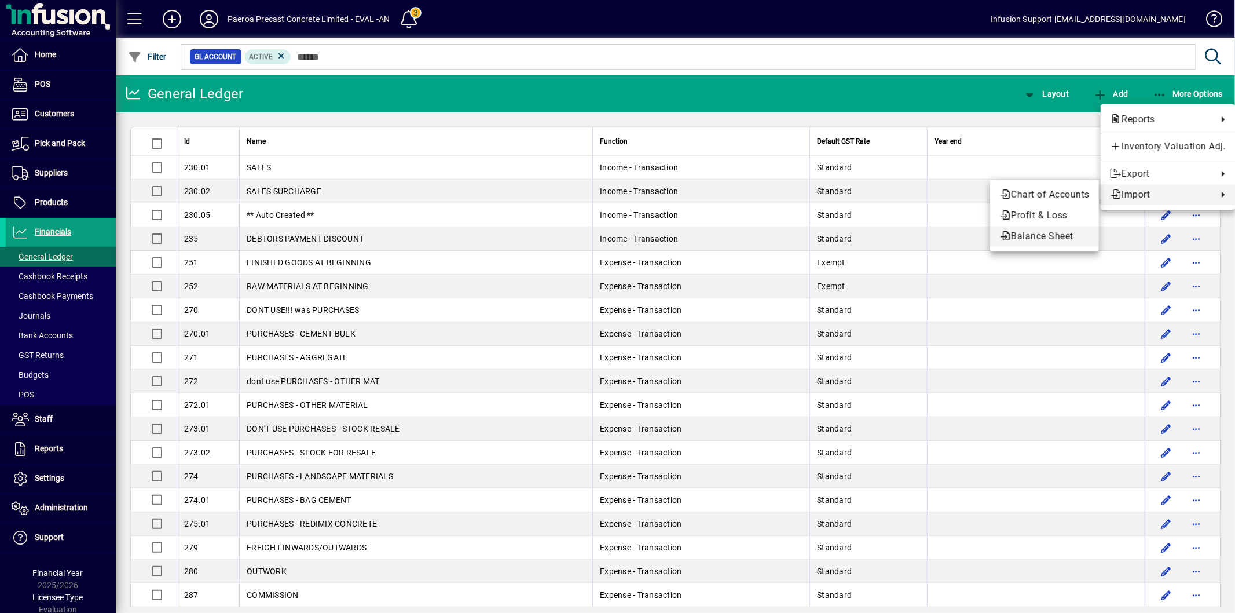
click at [1063, 230] on span "Balance Sheet" at bounding box center [1045, 236] width 90 height 14
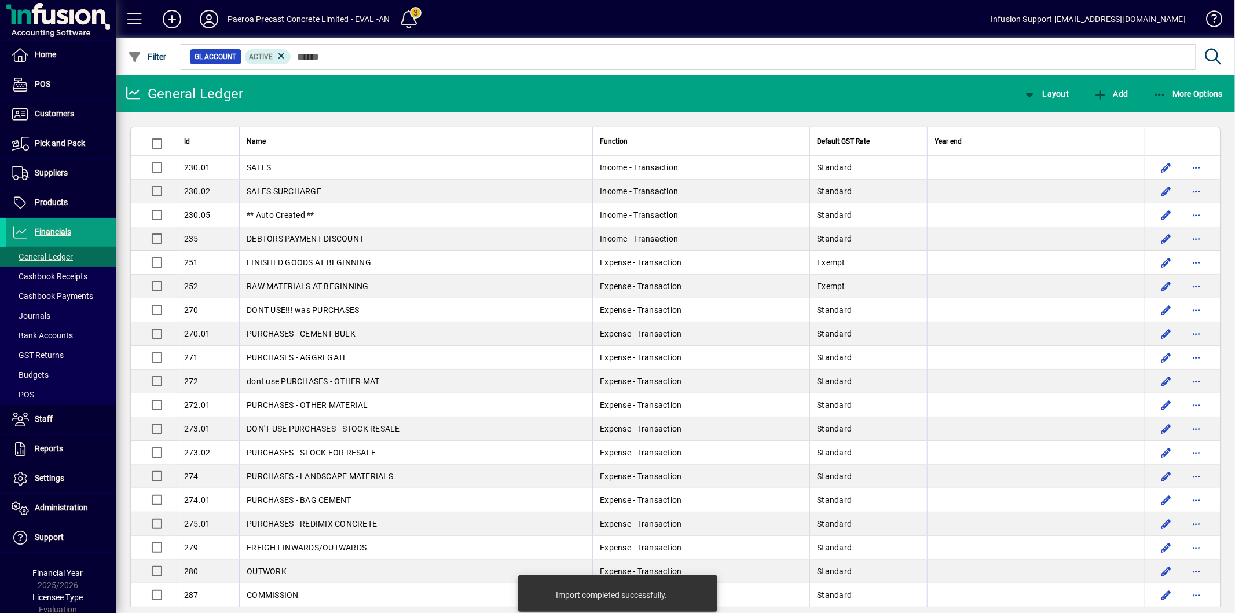
click at [403, 13] on span at bounding box center [409, 19] width 28 height 28
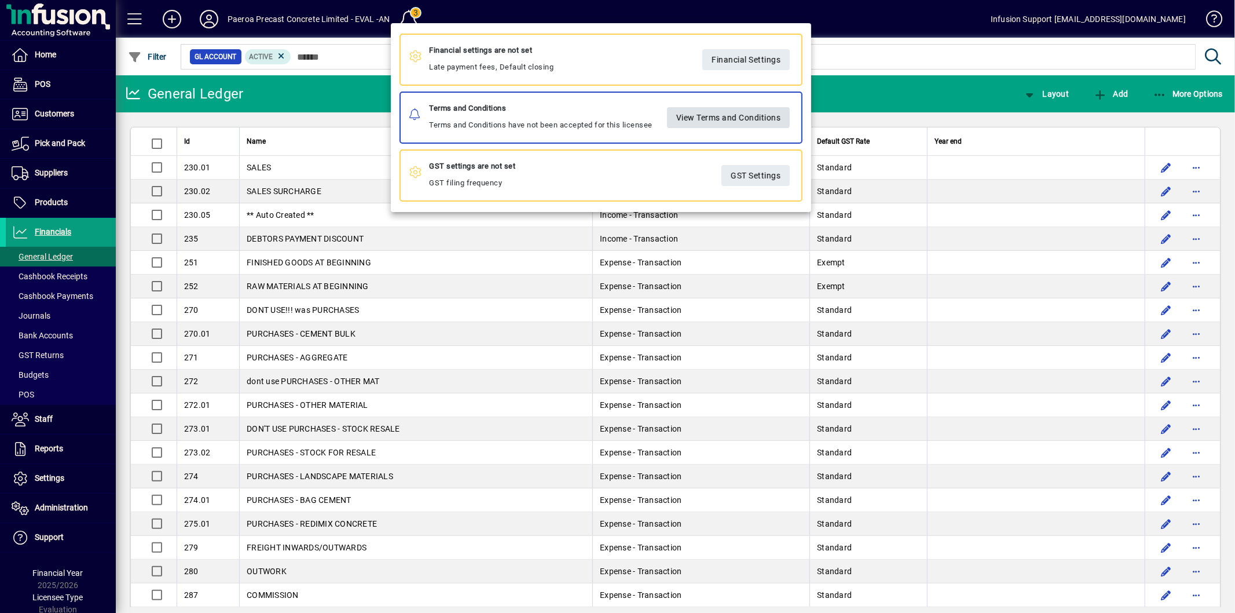
click at [714, 108] on span "View Terms and Conditions" at bounding box center [728, 117] width 105 height 19
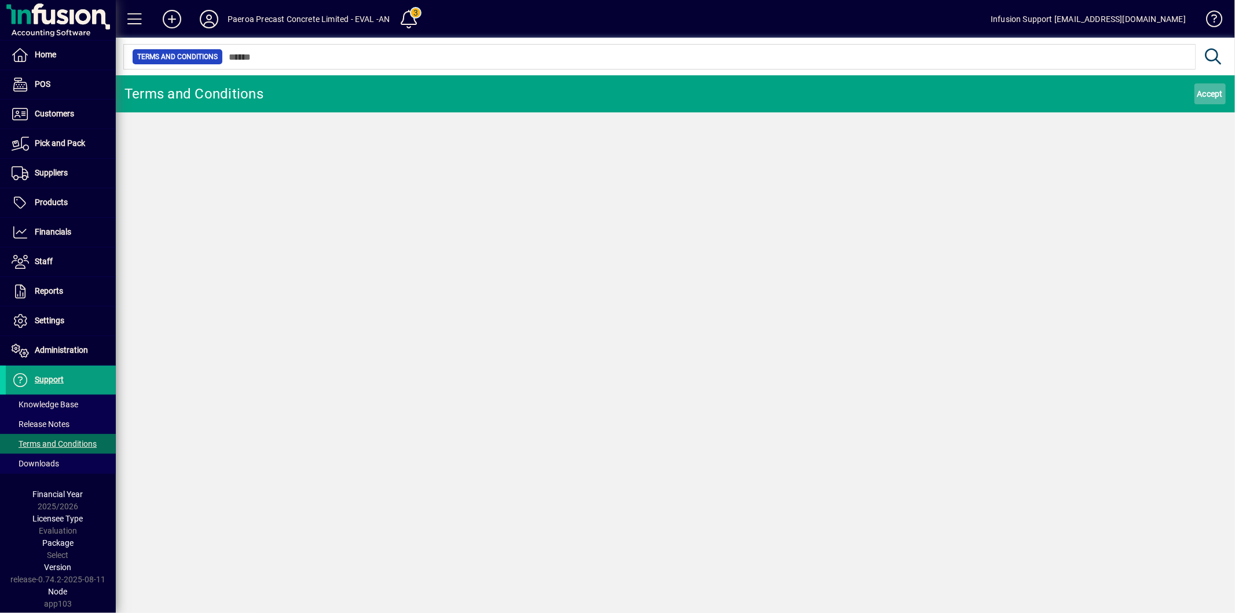
click at [1198, 94] on span "Accept" at bounding box center [1211, 94] width 26 height 19
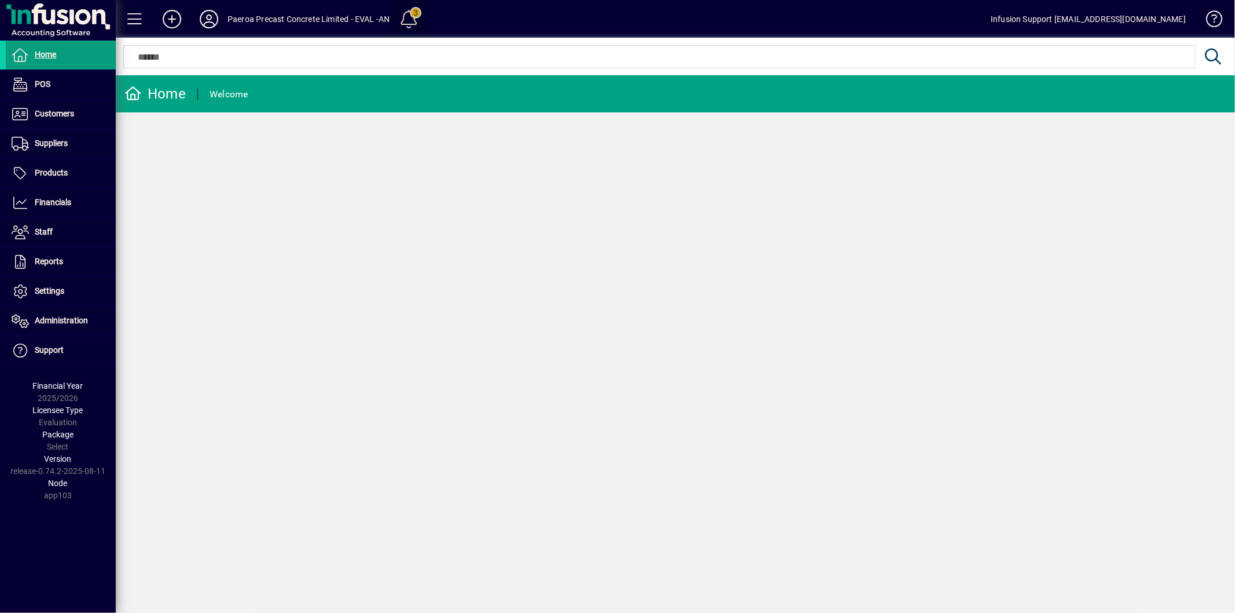
click at [412, 12] on span at bounding box center [409, 19] width 28 height 28
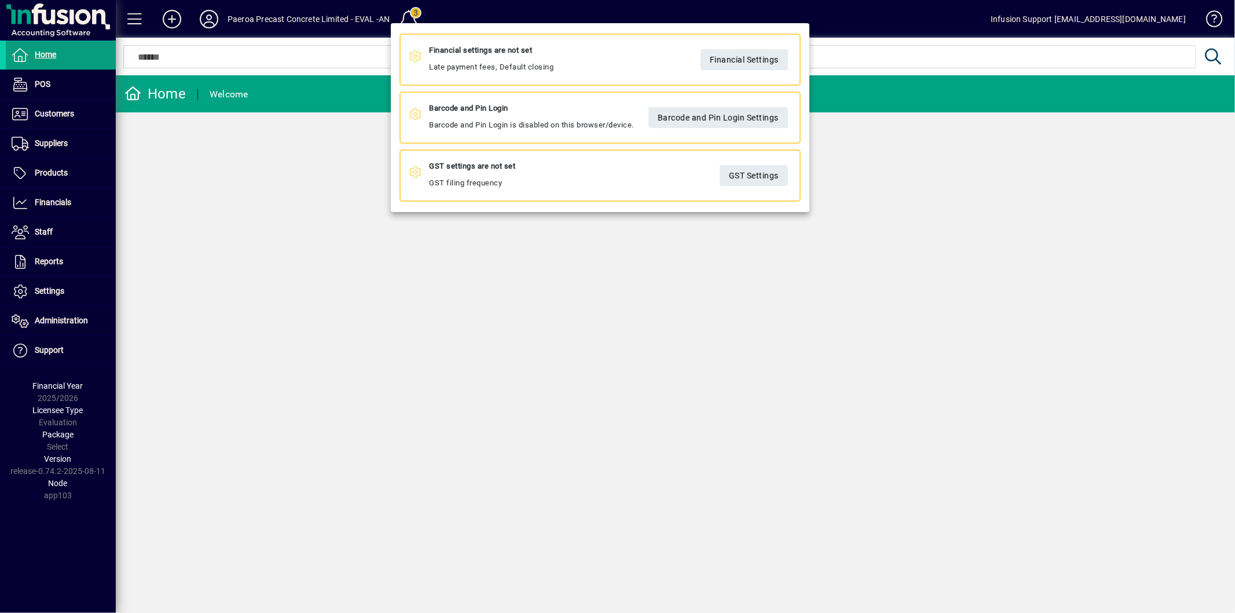
click at [409, 235] on div at bounding box center [617, 306] width 1235 height 613
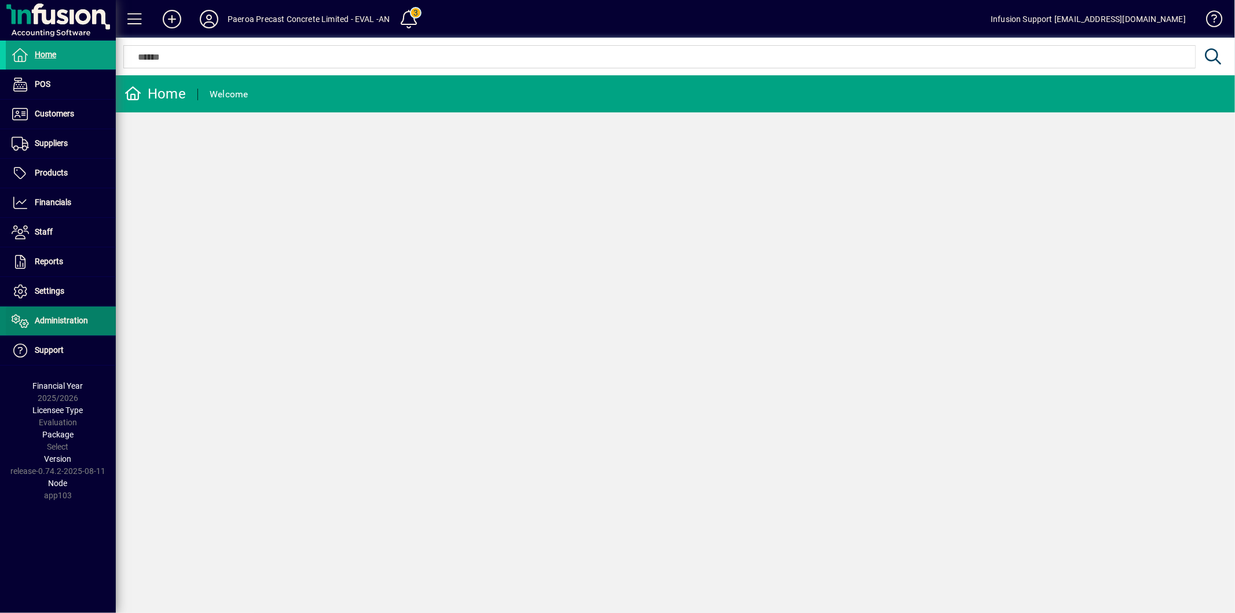
click at [74, 321] on span "Administration" at bounding box center [61, 320] width 53 height 9
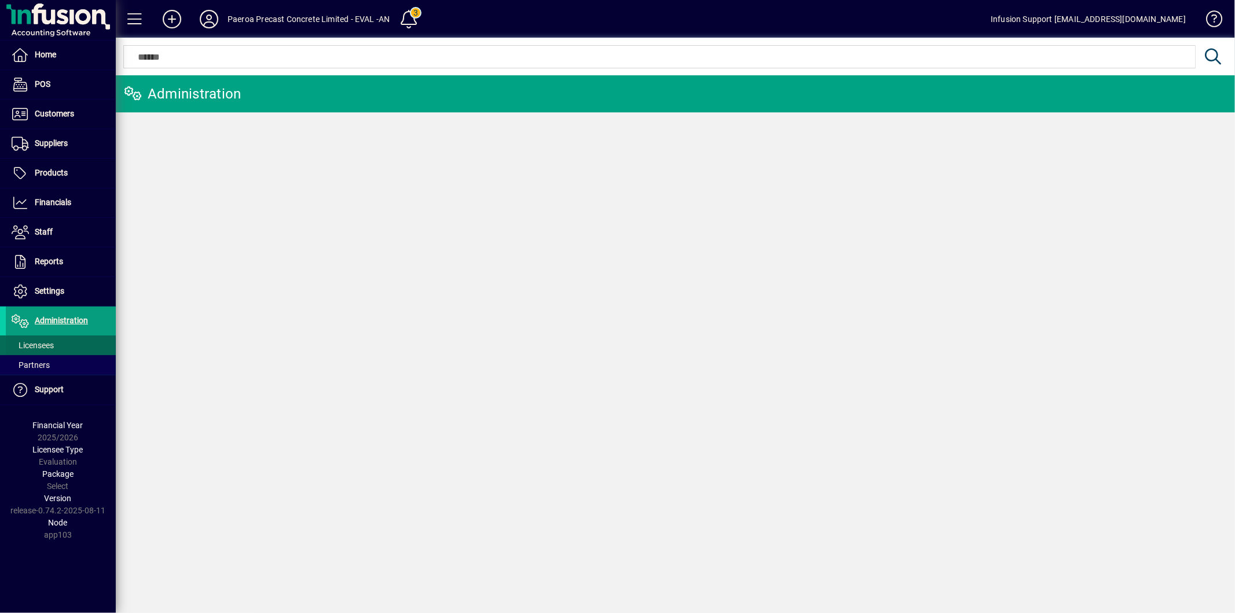
click at [31, 342] on span "Licensees" at bounding box center [33, 345] width 42 height 9
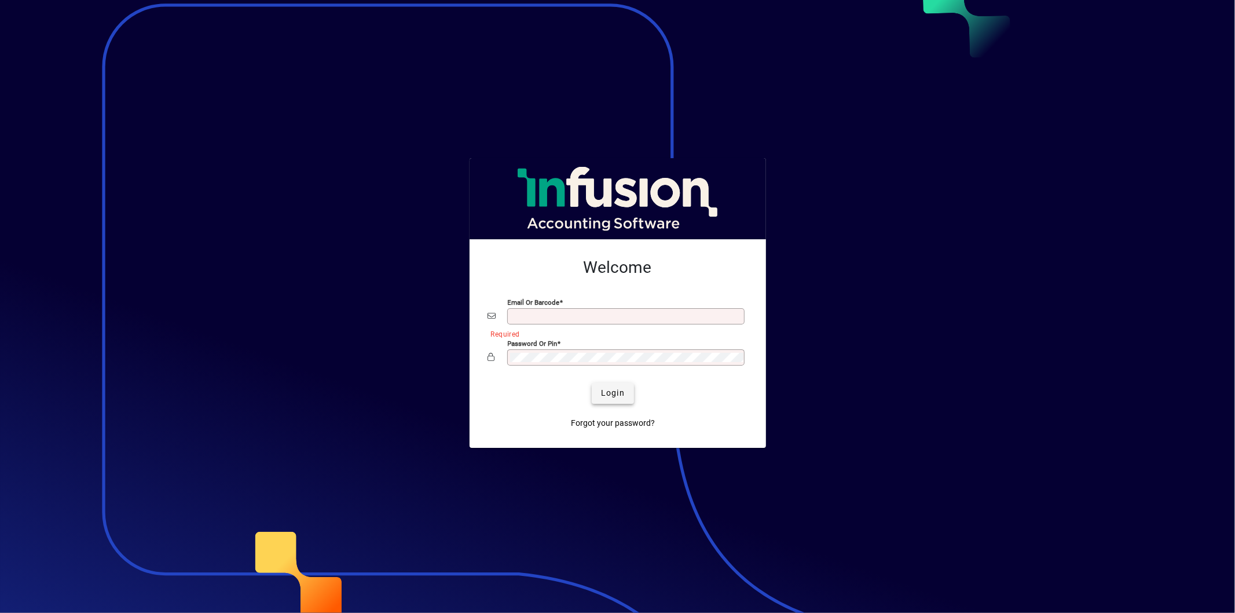
type input "**********"
click at [611, 394] on span "Login" at bounding box center [613, 393] width 24 height 12
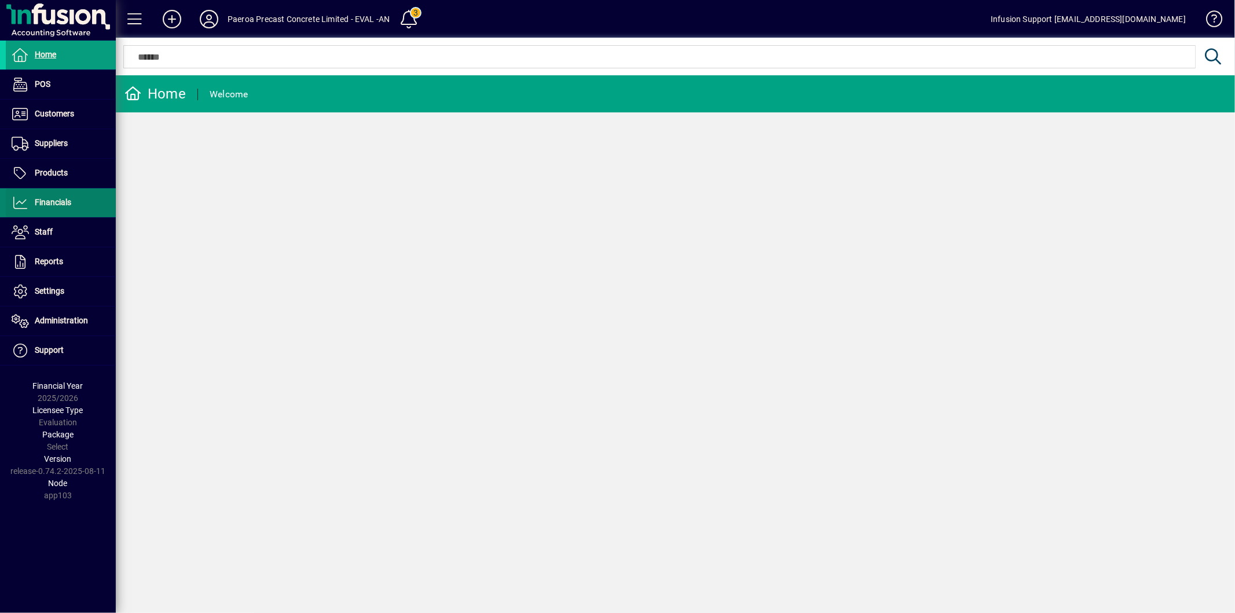
click at [51, 202] on span "Financials" at bounding box center [53, 201] width 36 height 9
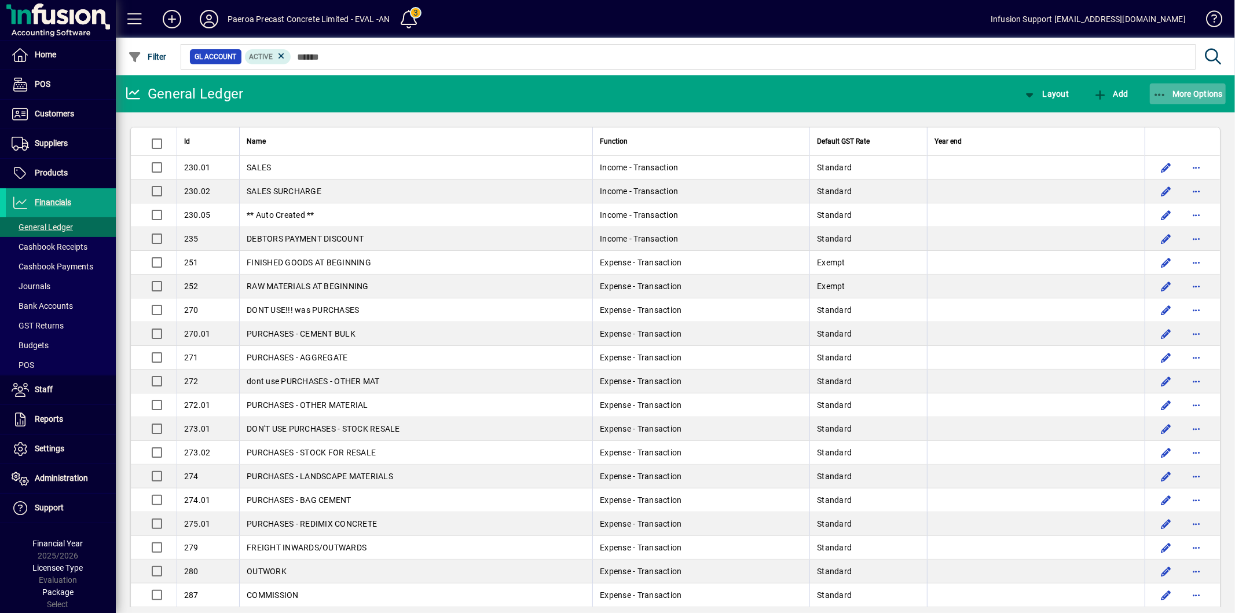
click at [1189, 86] on span "button" at bounding box center [1188, 94] width 76 height 28
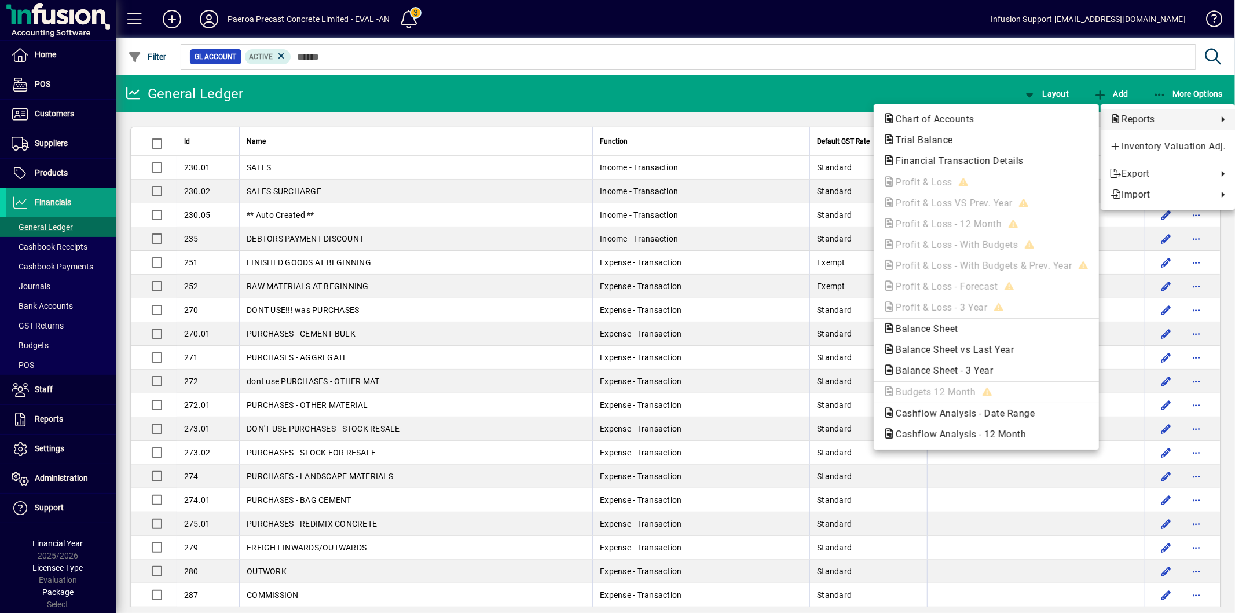
click at [1053, 92] on div at bounding box center [617, 306] width 1235 height 613
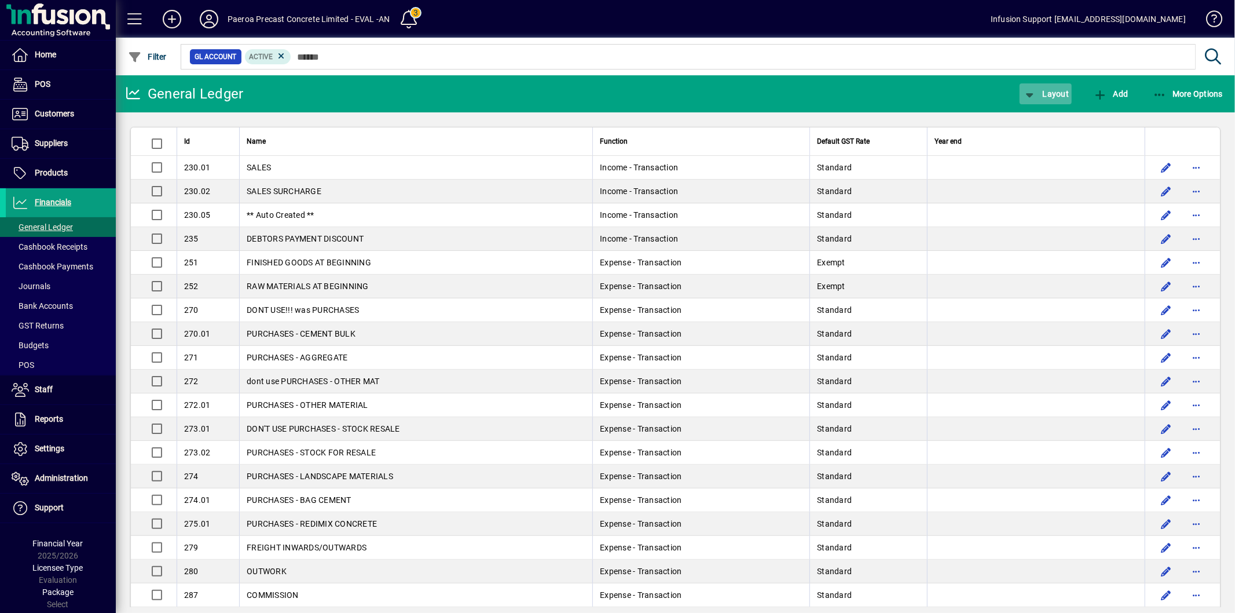
click at [1046, 94] on span "Layout" at bounding box center [1046, 93] width 46 height 9
click at [1050, 136] on span "Profit & Loss" at bounding box center [1059, 140] width 74 height 14
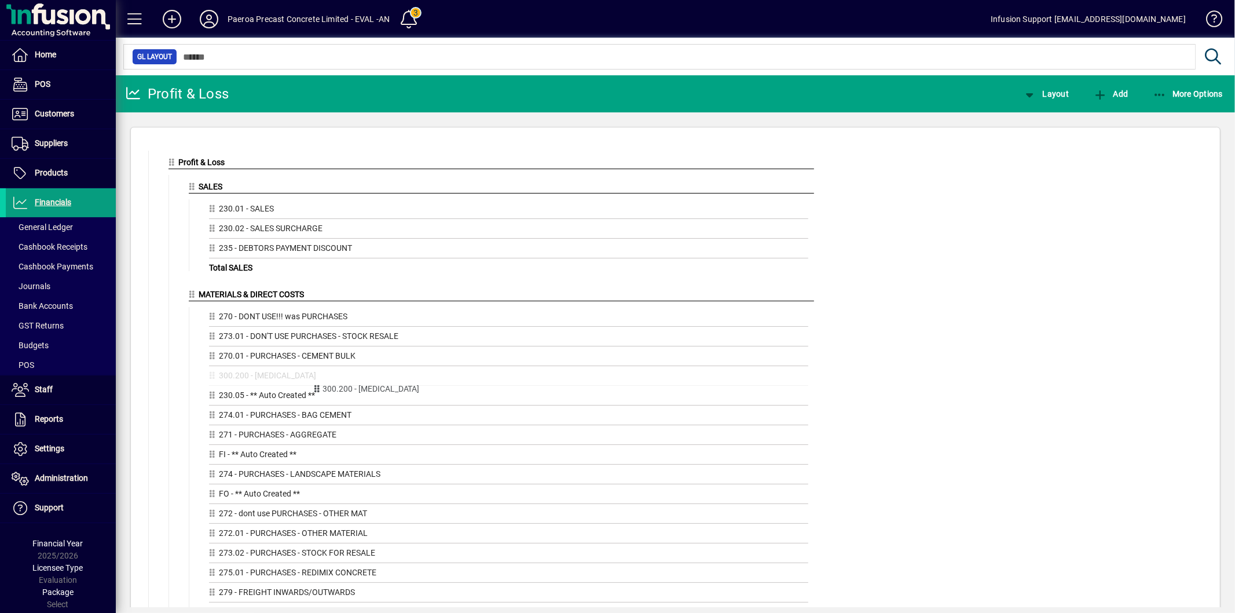
drag, startPoint x: 175, startPoint y: 154, endPoint x: 320, endPoint y: 383, distance: 271.2
click at [1176, 87] on span "button" at bounding box center [1188, 94] width 76 height 28
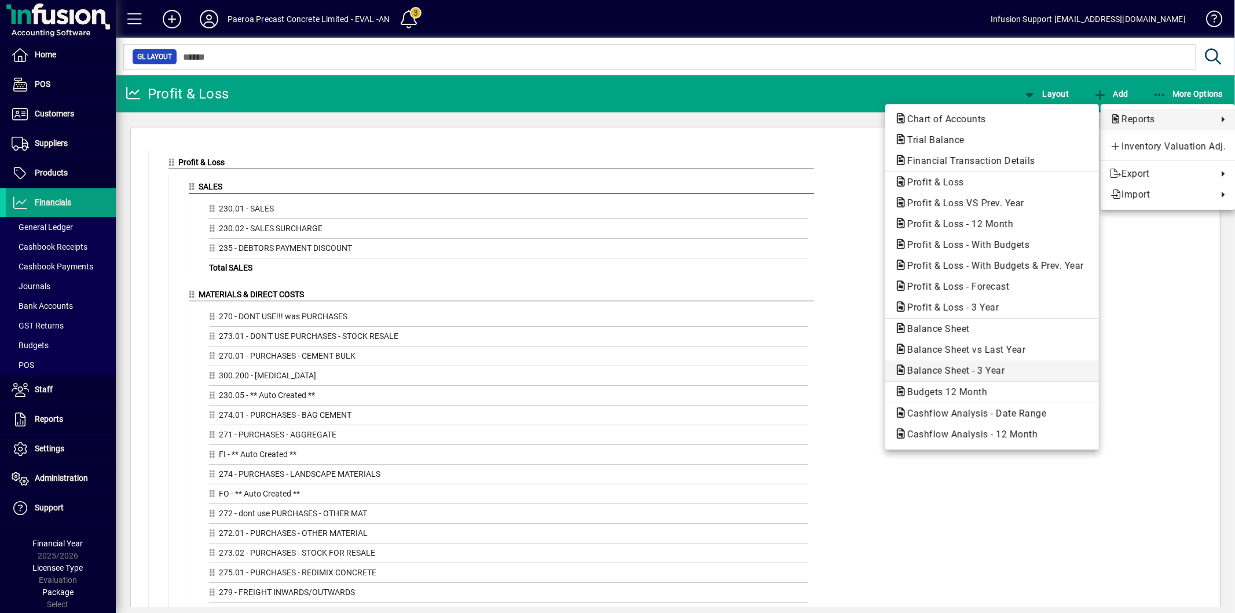
click at [978, 368] on span "Balance Sheet - 3 Year" at bounding box center [953, 370] width 116 height 11
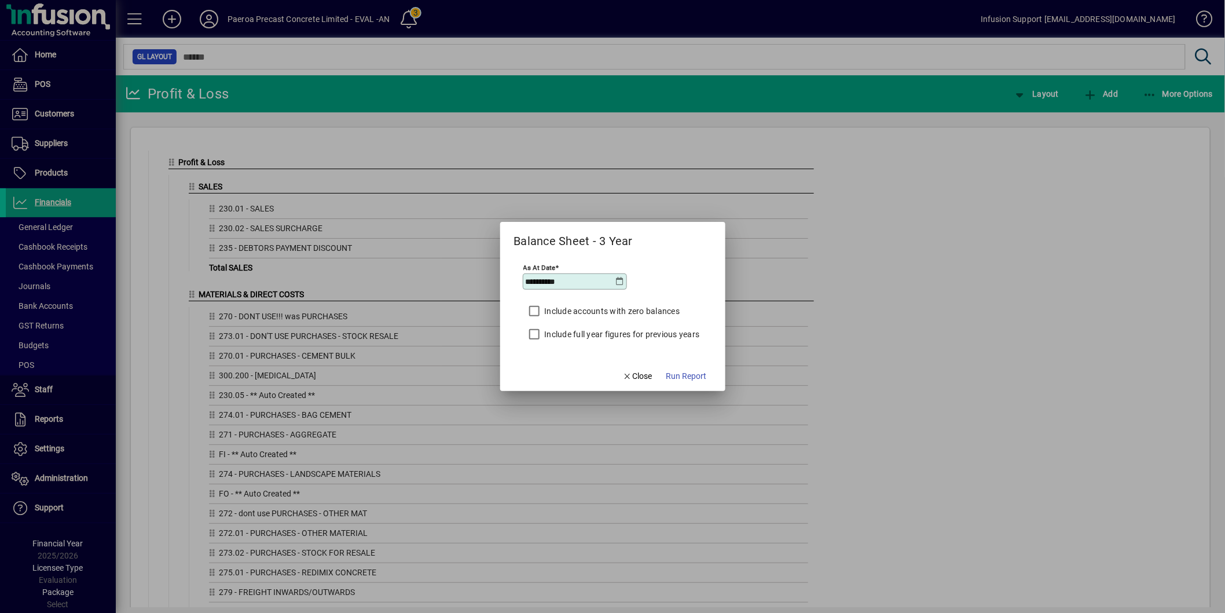
click at [580, 332] on label "Include full year figures for previous years" at bounding box center [622, 334] width 158 height 12
click at [680, 372] on span "Run Report" at bounding box center [687, 376] width 41 height 12
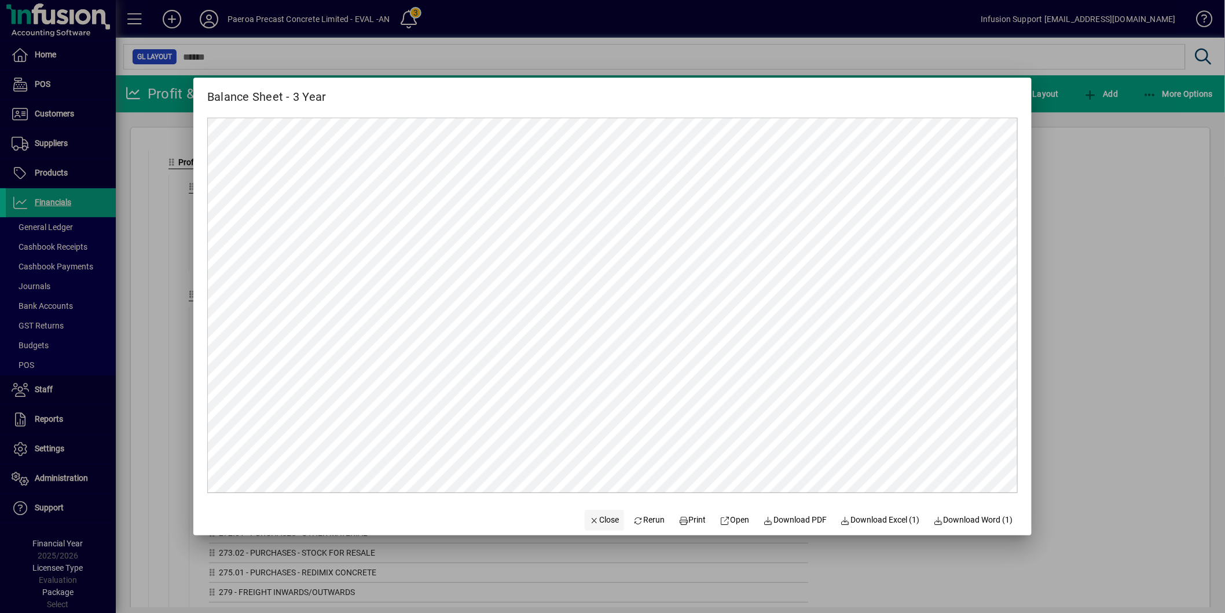
click at [592, 523] on span "Close" at bounding box center [605, 520] width 30 height 12
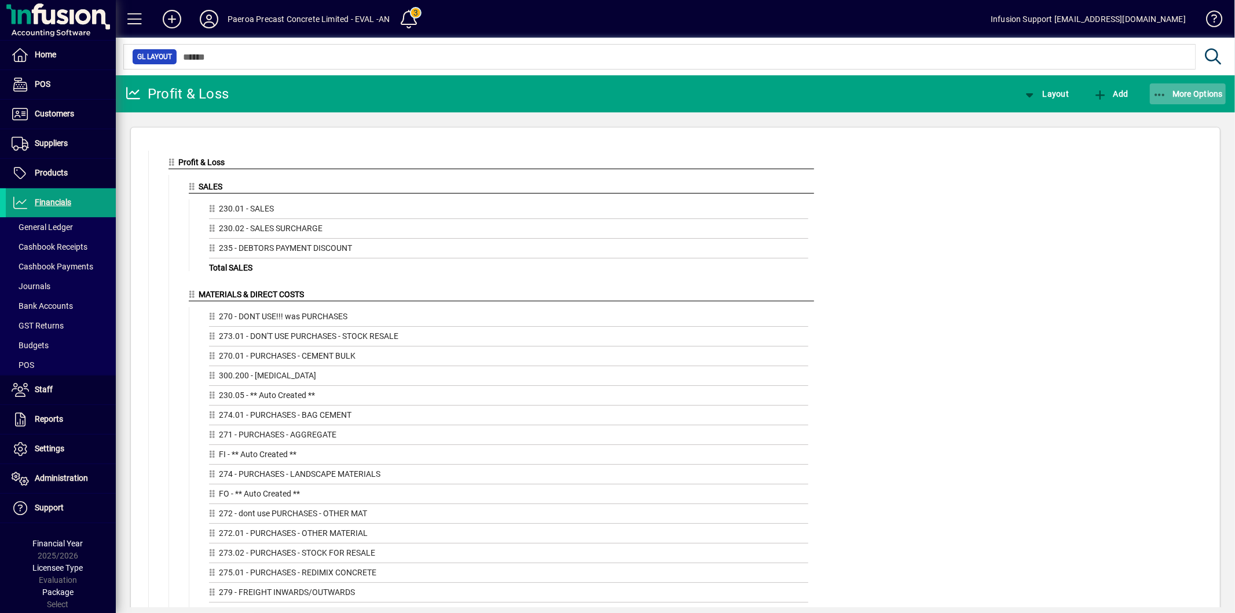
click at [1179, 91] on span "More Options" at bounding box center [1188, 93] width 71 height 9
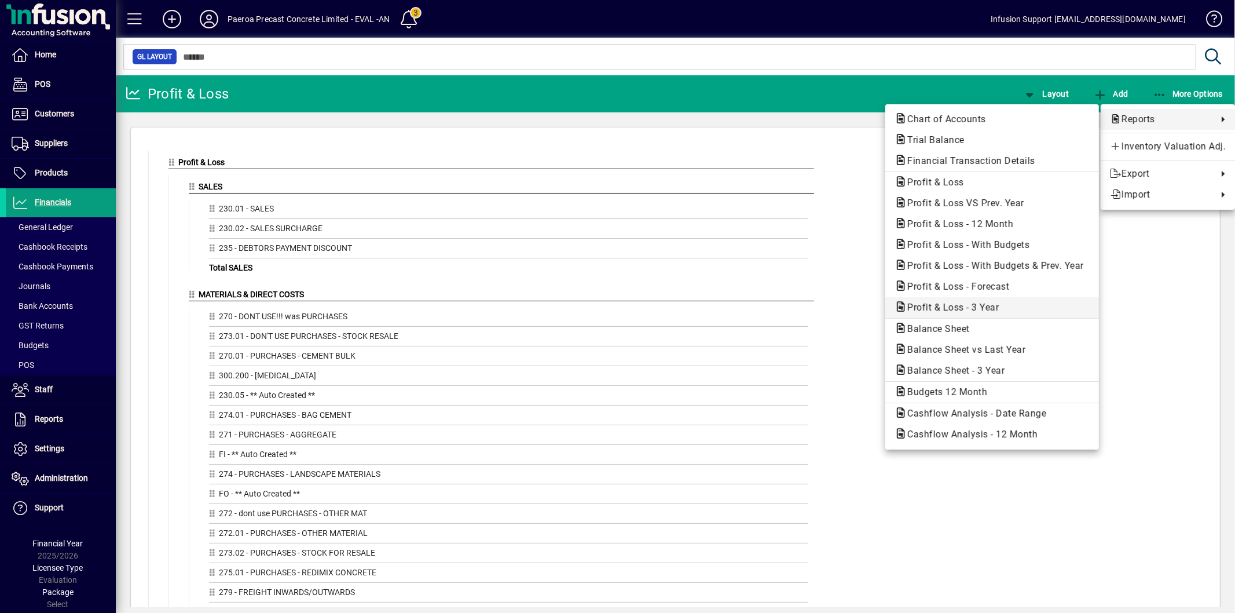
click at [969, 308] on span "Profit & Loss - 3 Year" at bounding box center [950, 307] width 110 height 11
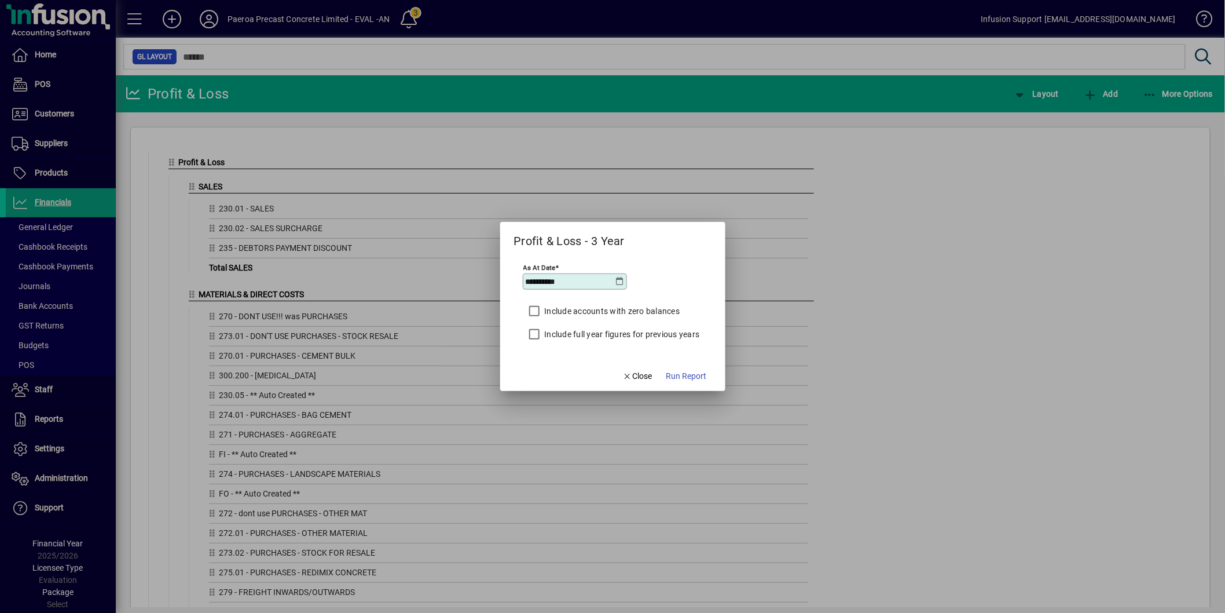
drag, startPoint x: 638, startPoint y: 332, endPoint x: 652, endPoint y: 338, distance: 15.1
click at [638, 331] on label "Include full year figures for previous years" at bounding box center [622, 334] width 158 height 12
click at [689, 374] on span "Run Report" at bounding box center [687, 376] width 41 height 12
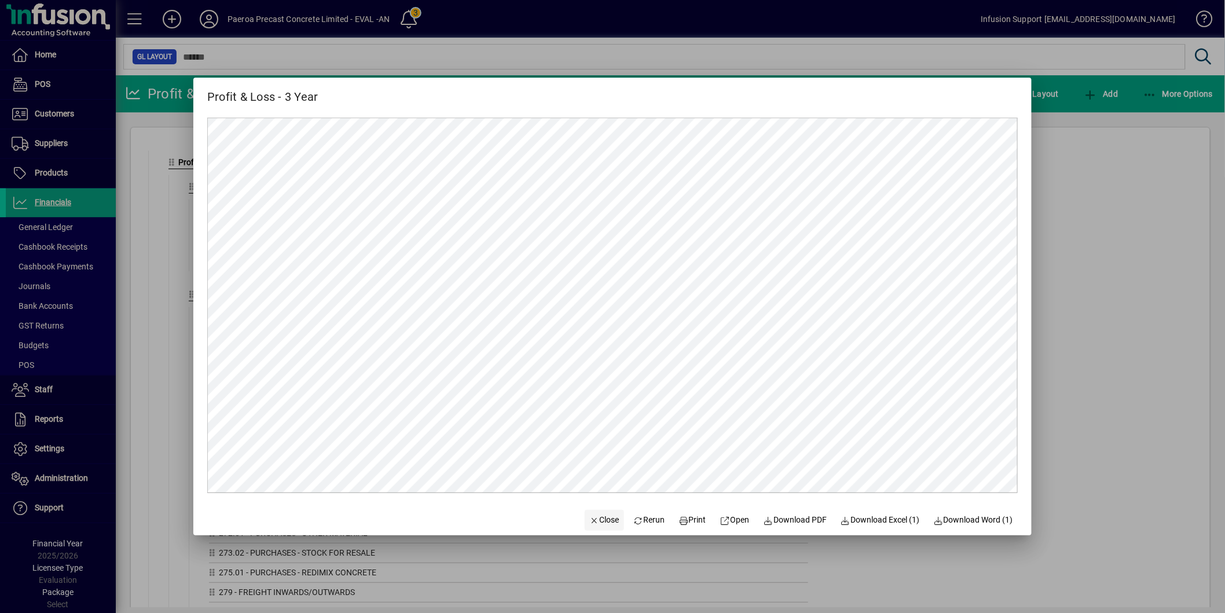
click at [593, 517] on span "Close" at bounding box center [605, 520] width 30 height 12
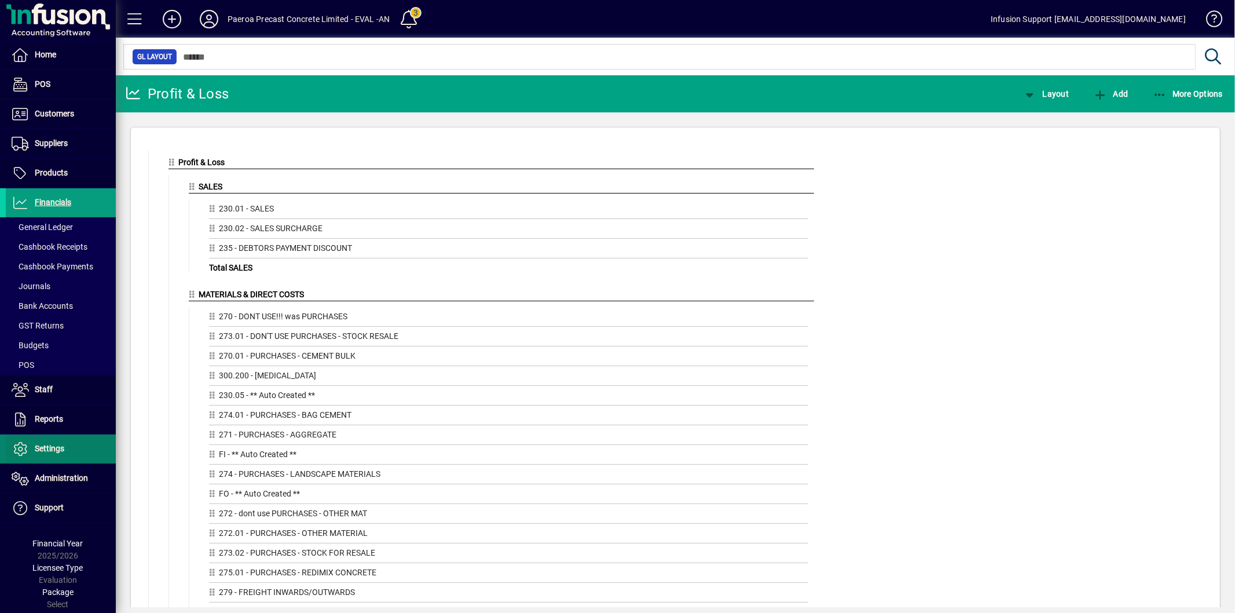
click at [61, 452] on span "Settings" at bounding box center [50, 448] width 30 height 9
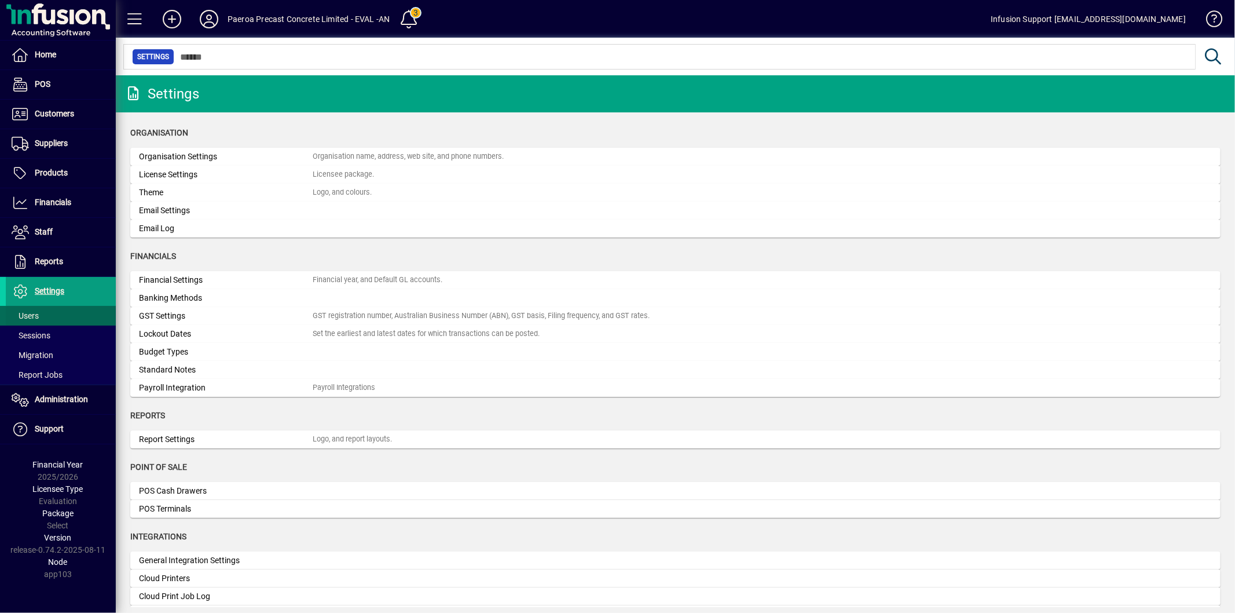
click at [36, 314] on span "Users" at bounding box center [25, 315] width 27 height 9
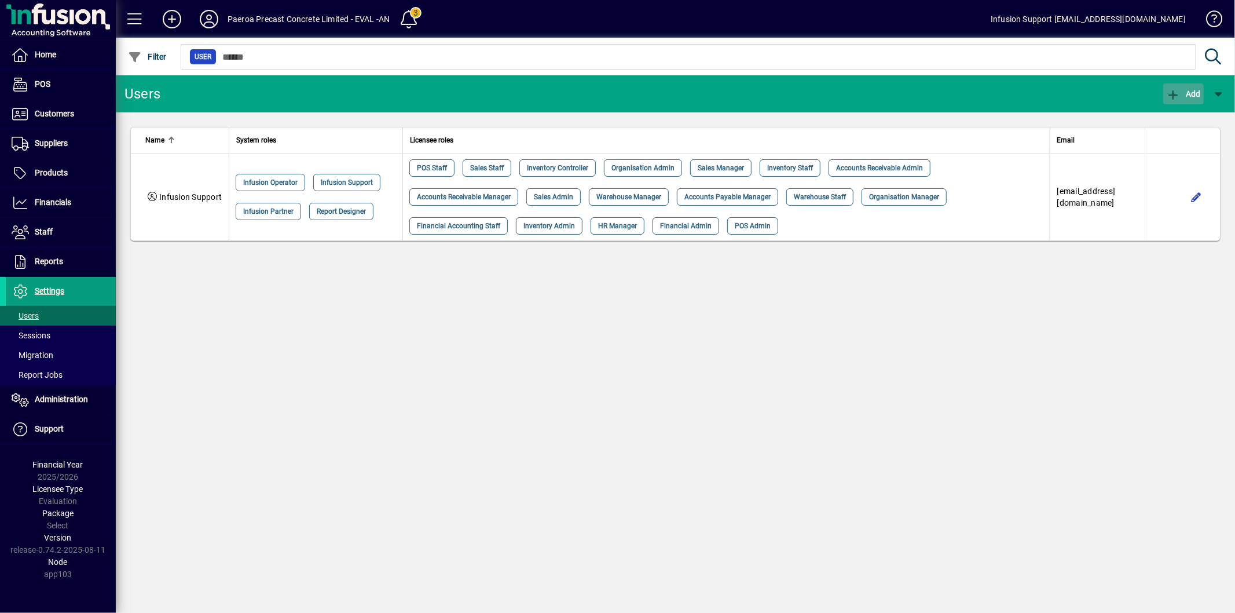
click at [1187, 97] on span "Add" at bounding box center [1183, 93] width 35 height 9
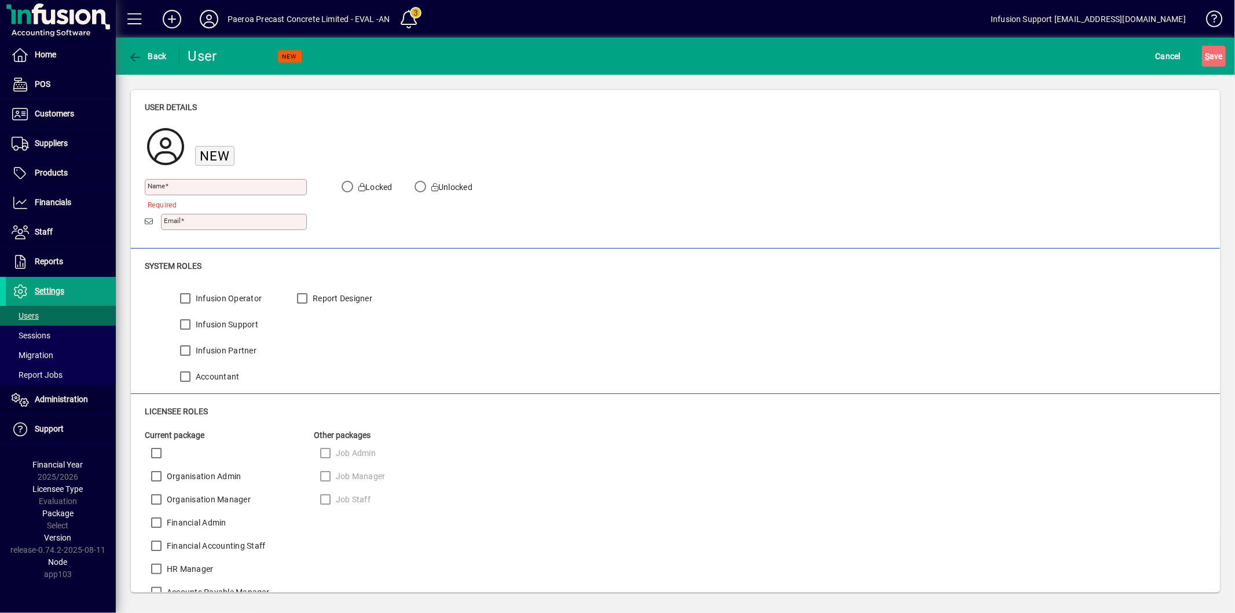
click at [184, 216] on div "Email" at bounding box center [234, 222] width 146 height 16
paste input "**********"
type input "**********"
click at [185, 188] on input "Name" at bounding box center [227, 186] width 159 height 9
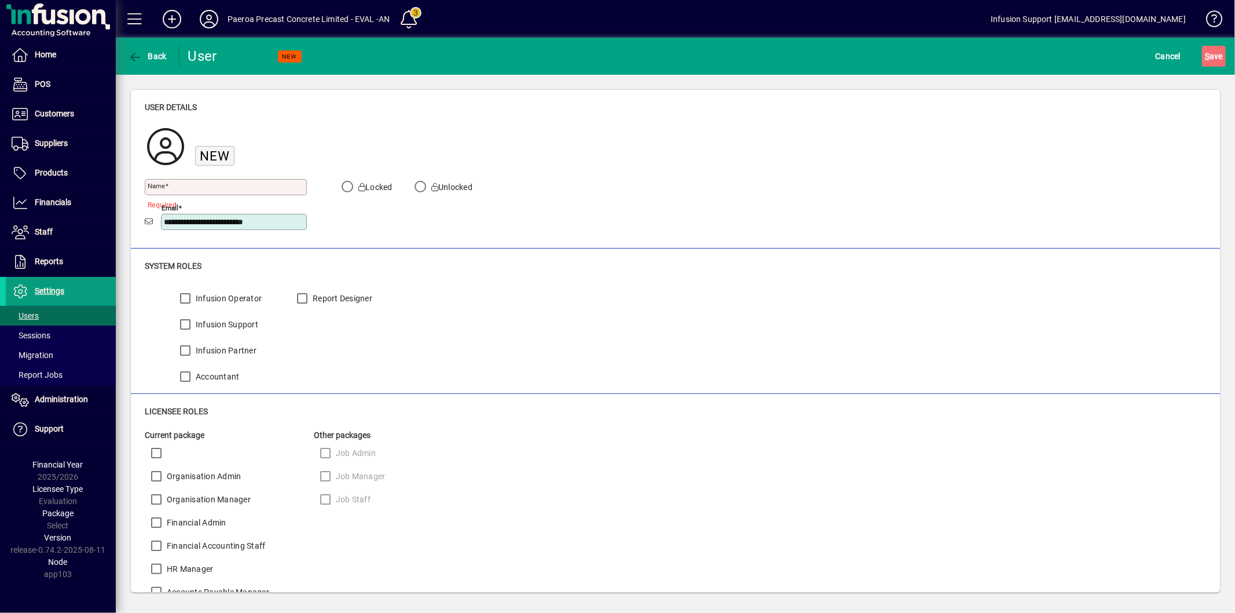
scroll to position [0, 0]
type input "**********"
click at [1202, 60] on span "submit" at bounding box center [1214, 56] width 24 height 28
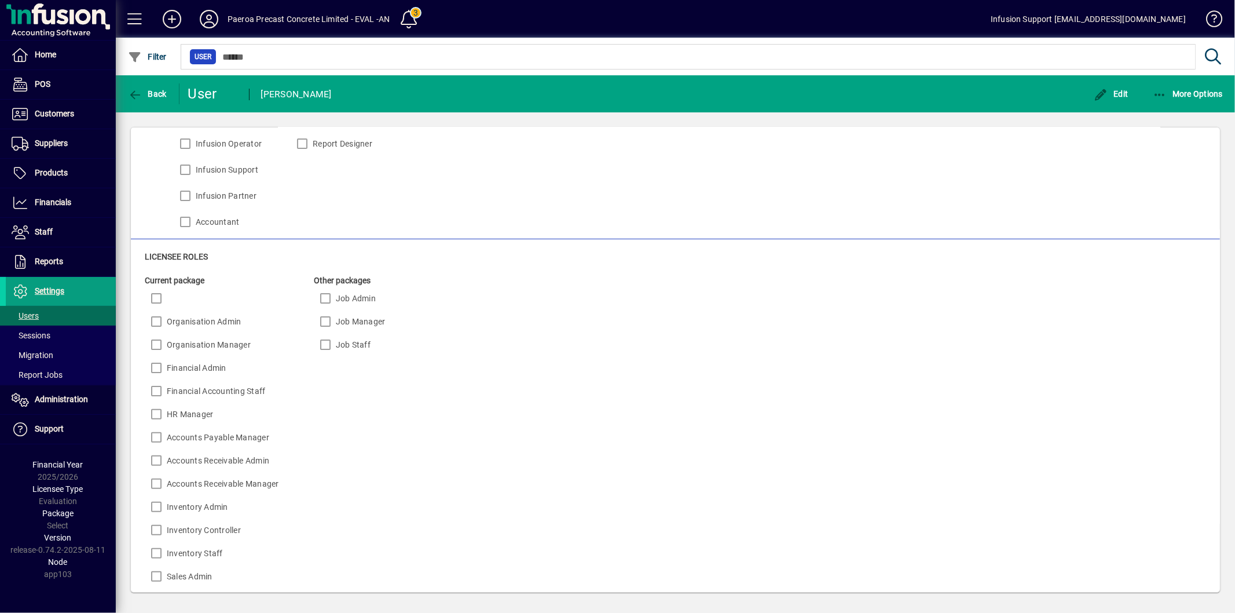
scroll to position [402, 0]
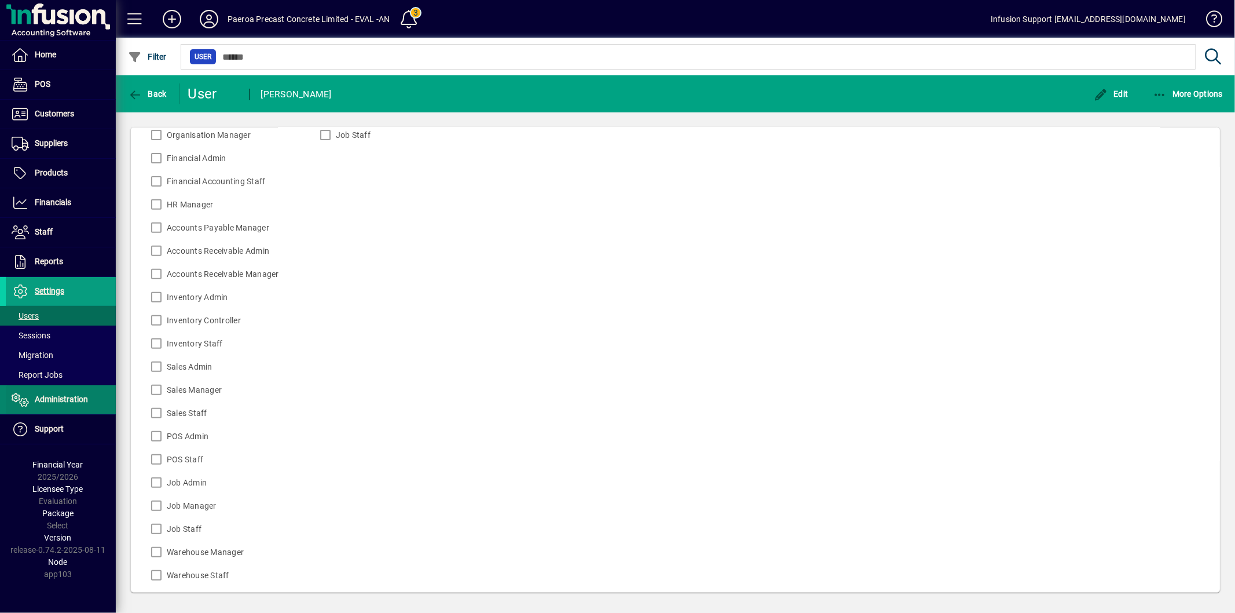
click at [50, 400] on span "Administration" at bounding box center [61, 398] width 53 height 9
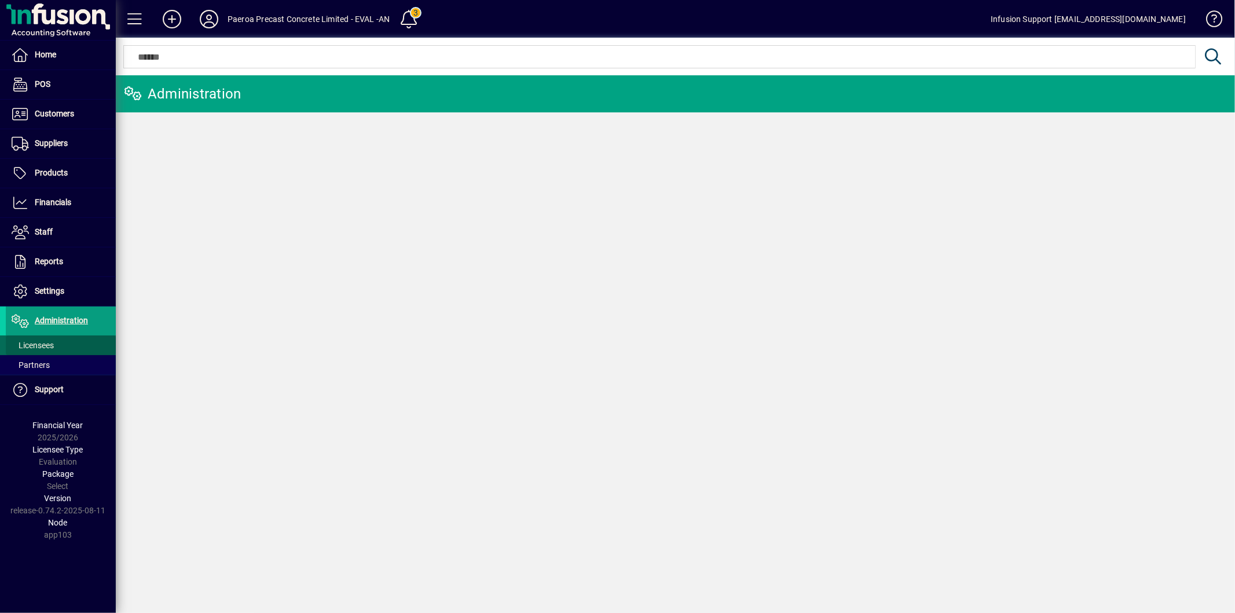
click at [71, 341] on span at bounding box center [61, 345] width 110 height 28
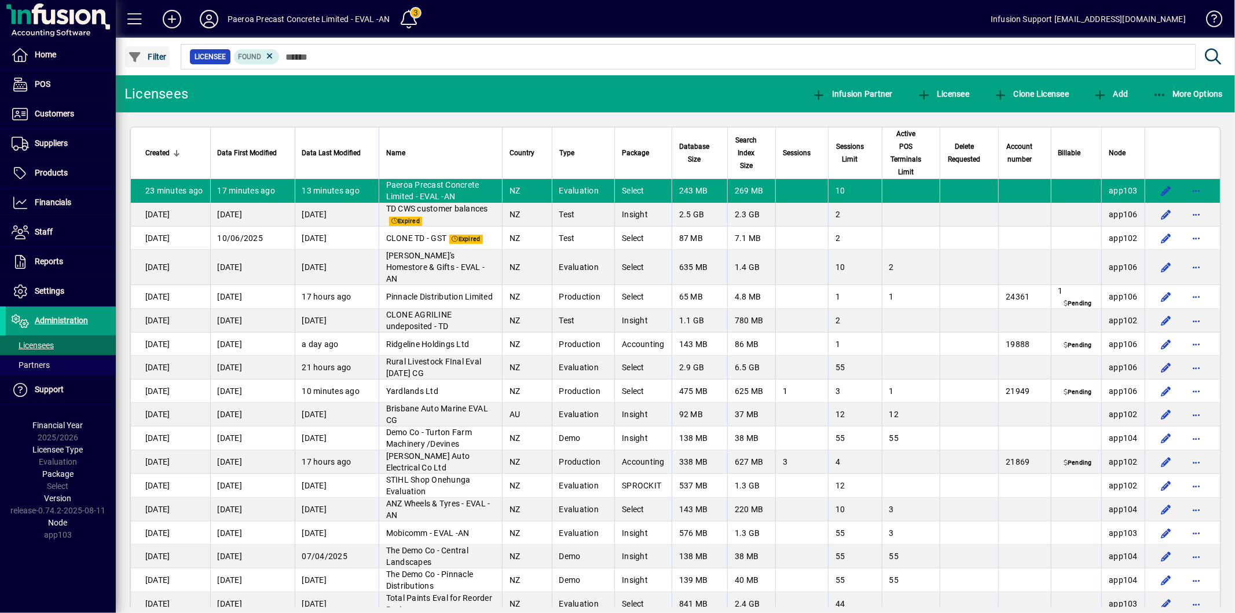
click at [142, 56] on span "Filter" at bounding box center [147, 56] width 39 height 9
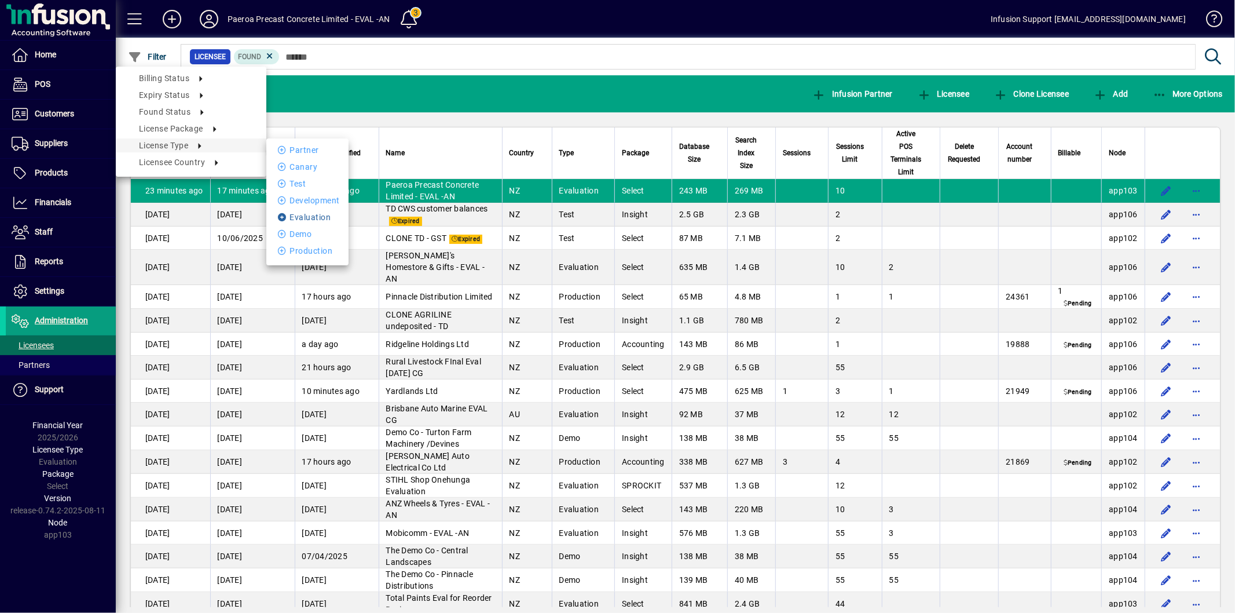
click at [321, 215] on li "Evaluation" at bounding box center [307, 217] width 82 height 14
